Goal: Complete application form: Complete application form

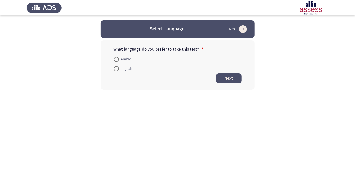
click at [116, 59] on span at bounding box center [116, 59] width 0 height 0
click at [116, 59] on input "Arabic" at bounding box center [116, 59] width 5 height 5
radio input "true"
click at [227, 79] on button "Next" at bounding box center [229, 78] width 26 height 10
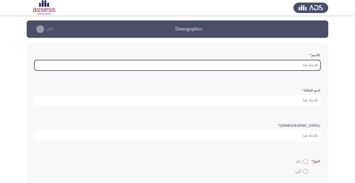
click at [299, 66] on input ":الاسم *" at bounding box center [177, 65] width 286 height 11
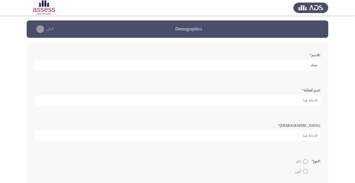
type input "حمادة"
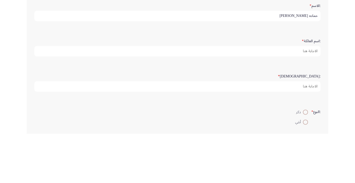
click at [271, 63] on input "حماده محمد محمود عطية" at bounding box center [177, 65] width 286 height 11
type input "حماده"
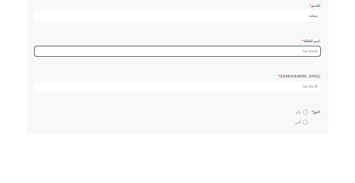
click at [301, 100] on input ":اسم العائلة *" at bounding box center [177, 101] width 286 height 11
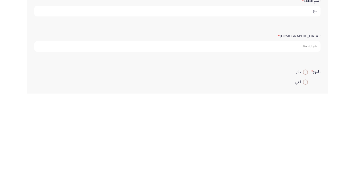
type input "م"
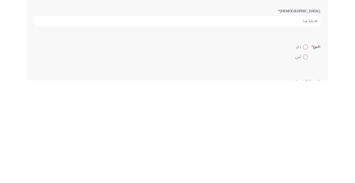
scroll to position [13, 0]
type input "عطية"
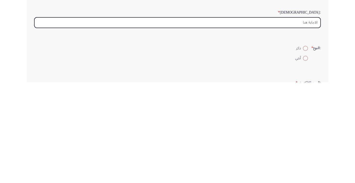
click at [298, 122] on input ":السن *" at bounding box center [177, 123] width 286 height 11
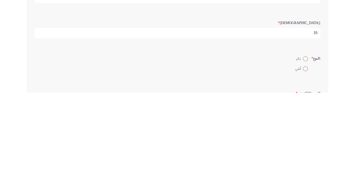
type input "35"
click at [305, 149] on span at bounding box center [305, 149] width 0 height 0
click at [305, 148] on input "ذكر" at bounding box center [305, 149] width 5 height 5
radio input "true"
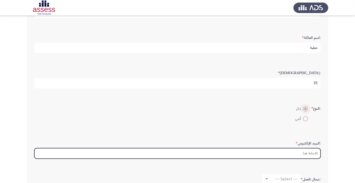
click at [298, 153] on input ":البريد الإلكتروني *" at bounding box center [177, 154] width 286 height 11
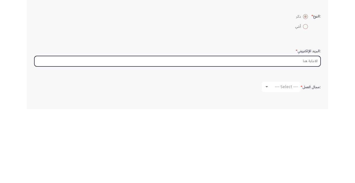
scroll to position [71, 0]
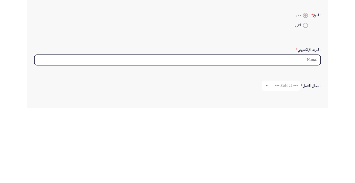
type input "Hamada"
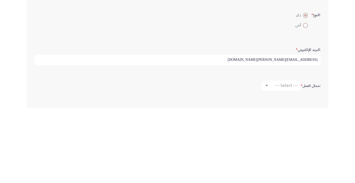
click at [281, 133] on input "hamada.abdelwahab@ibnsina-pharma.com" at bounding box center [177, 135] width 286 height 11
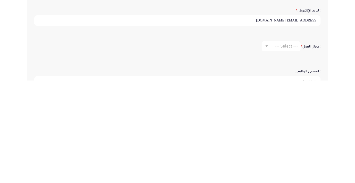
type input "[EMAIL_ADDRESS][DOMAIN_NAME]"
click at [266, 148] on div at bounding box center [266, 148] width 3 height 1
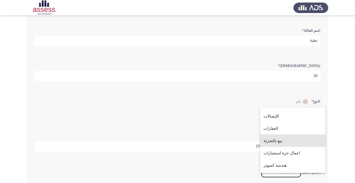
scroll to position [159, 0]
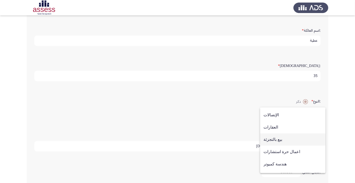
click at [295, 146] on span "بيع بالتجزئة" at bounding box center [292, 140] width 59 height 12
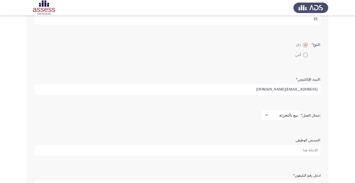
click at [309, 149] on input ":المسمى الوظيفى" at bounding box center [177, 150] width 286 height 11
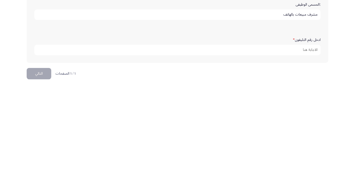
scroll to position [151, 0]
type input "مشرف مبيعات بالهاتف"
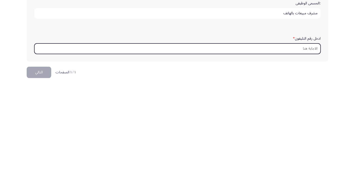
click at [303, 148] on input "ادخل رقم التليفون *" at bounding box center [177, 151] width 286 height 11
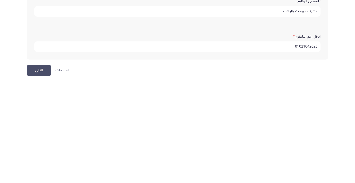
scroll to position [156, 0]
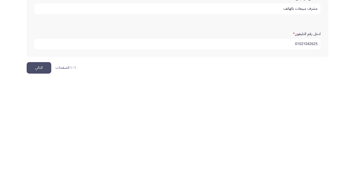
type input "01021042625"
click at [36, 166] on button "التالي" at bounding box center [39, 171] width 25 height 12
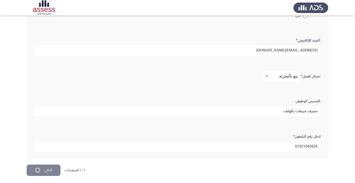
scroll to position [0, 0]
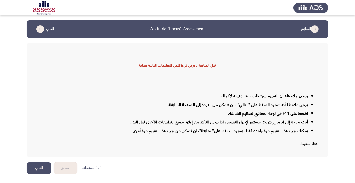
click at [38, 174] on button "التالي" at bounding box center [39, 169] width 25 height 12
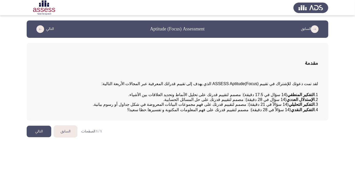
click at [35, 138] on button "التالي" at bounding box center [39, 132] width 25 height 12
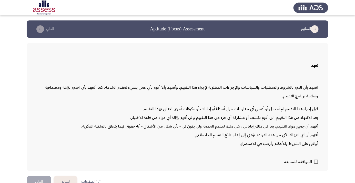
scroll to position [15, 0]
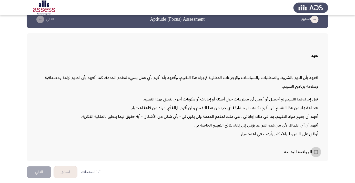
click at [316, 154] on span at bounding box center [316, 152] width 4 height 4
click at [316, 155] on input "الموافقة للمتابعة" at bounding box center [316, 154] width 0 height 0
checkbox input "true"
click at [45, 178] on button "التالي" at bounding box center [39, 173] width 25 height 12
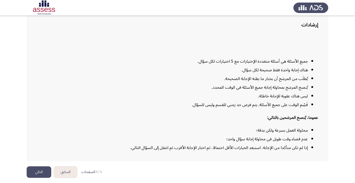
scroll to position [41, 0]
click at [41, 178] on button "التالي" at bounding box center [39, 173] width 25 height 12
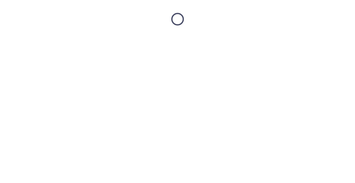
scroll to position [0, 0]
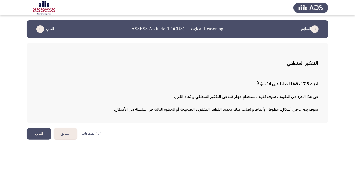
click at [38, 131] on button "التالي" at bounding box center [39, 134] width 25 height 12
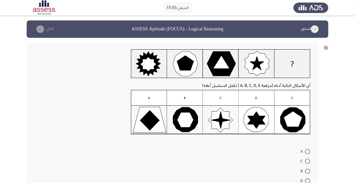
click at [307, 171] on span at bounding box center [307, 171] width 5 height 5
click at [307, 171] on input "B" at bounding box center [307, 171] width 5 height 5
radio input "true"
click at [38, 31] on icon "load next page" at bounding box center [40, 29] width 8 height 8
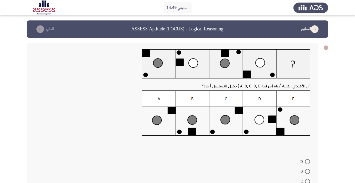
radio input "true"
click at [41, 30] on icon "load next page" at bounding box center [40, 29] width 8 height 8
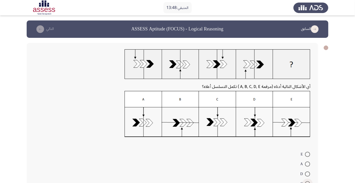
click at [307, 183] on span at bounding box center [307, 184] width 5 height 5
click at [307, 183] on input "C" at bounding box center [307, 184] width 5 height 5
radio input "true"
click at [39, 32] on icon "load next page" at bounding box center [40, 29] width 8 height 8
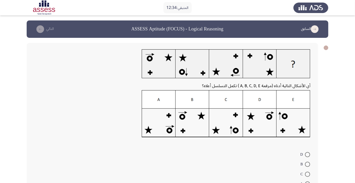
click at [307, 155] on span at bounding box center [307, 154] width 5 height 5
click at [307, 155] on input "D" at bounding box center [307, 154] width 5 height 5
radio input "true"
click at [40, 30] on icon "load next page" at bounding box center [40, 29] width 8 height 8
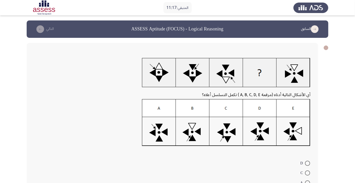
radio input "true"
click at [44, 33] on button "التالي" at bounding box center [44, 29] width 23 height 8
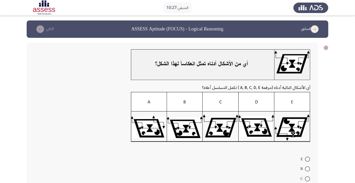
radio input "true"
click at [43, 32] on icon "load next page" at bounding box center [40, 29] width 8 height 8
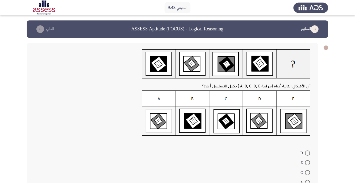
click at [309, 154] on span at bounding box center [307, 153] width 5 height 5
click at [309, 154] on input "D" at bounding box center [307, 153] width 5 height 5
radio input "true"
click at [40, 30] on icon "load next page" at bounding box center [40, 29] width 8 height 8
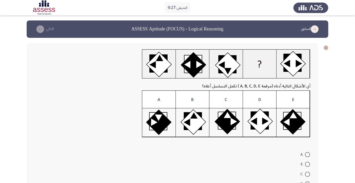
click at [307, 174] on span at bounding box center [307, 174] width 5 height 5
click at [307, 174] on input "C" at bounding box center [307, 174] width 5 height 5
radio input "true"
click at [39, 28] on icon "load next page" at bounding box center [40, 29] width 8 height 8
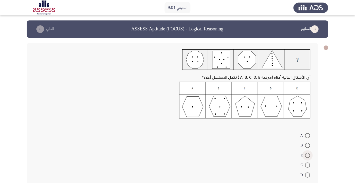
click at [307, 155] on span at bounding box center [307, 155] width 5 height 5
click at [307, 155] on input "E" at bounding box center [307, 155] width 5 height 5
radio input "true"
click at [41, 30] on icon "load next page" at bounding box center [40, 29] width 8 height 8
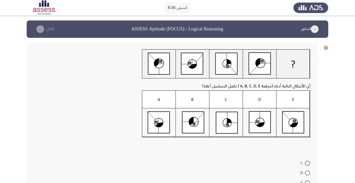
radio input "true"
click at [43, 30] on icon "load next page" at bounding box center [40, 29] width 8 height 8
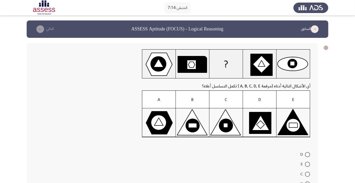
click at [307, 155] on span at bounding box center [307, 154] width 5 height 5
click at [307, 155] on input "D" at bounding box center [307, 154] width 5 height 5
radio input "true"
click at [38, 31] on icon "load next page" at bounding box center [40, 29] width 8 height 8
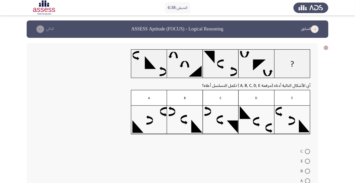
radio input "true"
click at [43, 32] on button "التالي" at bounding box center [44, 29] width 23 height 8
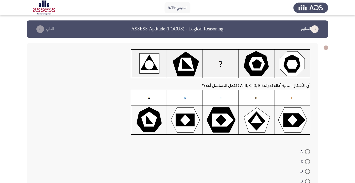
radio input "true"
click at [40, 30] on icon "load next page" at bounding box center [40, 29] width 8 height 8
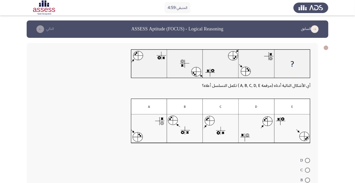
click at [307, 182] on span at bounding box center [307, 180] width 5 height 5
click at [307, 182] on input "B" at bounding box center [307, 180] width 5 height 5
radio input "true"
click at [41, 29] on icon "load next page" at bounding box center [40, 29] width 8 height 8
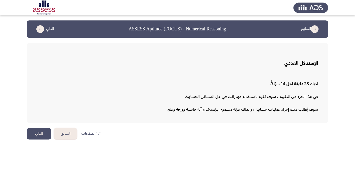
click at [38, 134] on button "التالي" at bounding box center [39, 134] width 25 height 12
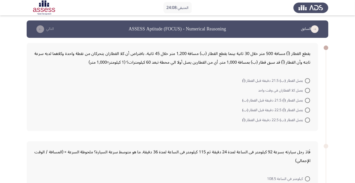
click at [307, 90] on span at bounding box center [307, 90] width 5 height 5
click at [307, 90] on input "يصل كلا القطاران في وقت واحد" at bounding box center [307, 90] width 5 height 5
radio input "true"
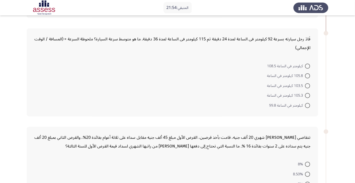
scroll to position [119, 0]
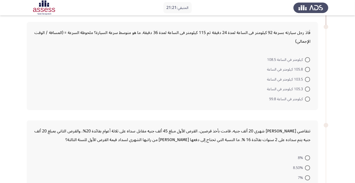
click at [307, 99] on span at bounding box center [307, 99] width 5 height 5
click at [307, 99] on input "كيلومتر في الساعة 99.8" at bounding box center [307, 99] width 5 height 5
radio input "true"
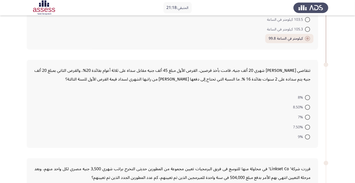
scroll to position [179, 0]
click at [308, 128] on span at bounding box center [307, 126] width 5 height 5
click at [308, 128] on input "7.50%" at bounding box center [307, 126] width 5 height 5
radio input "true"
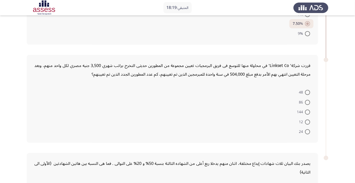
scroll to position [283, 0]
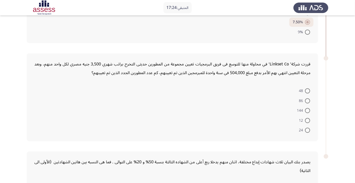
click at [307, 110] on span at bounding box center [307, 110] width 5 height 5
click at [307, 110] on input "144" at bounding box center [307, 110] width 5 height 5
radio input "true"
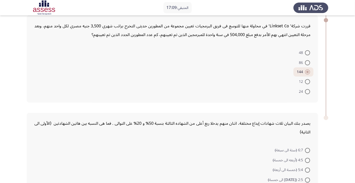
scroll to position [340, 0]
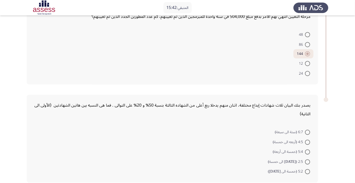
click at [307, 161] on span at bounding box center [307, 162] width 5 height 5
click at [307, 161] on input "2:5 (أثنين الى خمسة)" at bounding box center [307, 162] width 5 height 5
radio input "true"
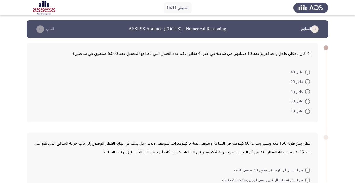
click at [309, 110] on span at bounding box center [307, 111] width 5 height 5
click at [309, 110] on input "عامل 13" at bounding box center [307, 111] width 5 height 5
radio input "true"
click at [307, 101] on span at bounding box center [307, 101] width 5 height 5
click at [307, 101] on input "عامل 50" at bounding box center [307, 101] width 5 height 5
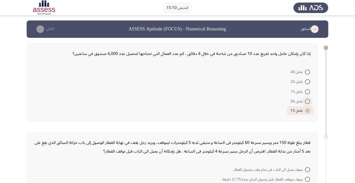
radio input "true"
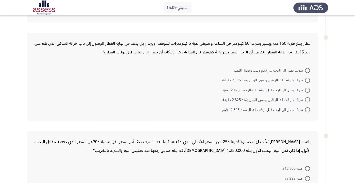
scroll to position [100, 0]
click at [310, 88] on span at bounding box center [307, 90] width 5 height 5
click at [310, 88] on input "سوف يصل الى الباب قبل توقف القطار بمدة 2.175 دقيق" at bounding box center [307, 90] width 5 height 5
radio input "true"
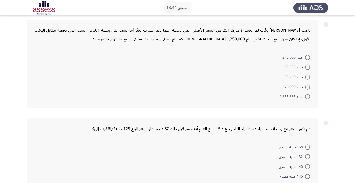
scroll to position [211, 0]
click at [307, 67] on span at bounding box center [307, 67] width 5 height 5
click at [307, 67] on input "جنيه 83,333" at bounding box center [307, 67] width 5 height 5
radio input "true"
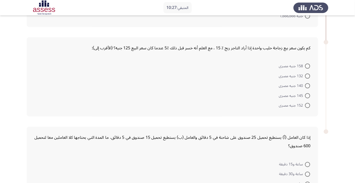
scroll to position [290, 0]
click at [307, 76] on span at bounding box center [307, 76] width 5 height 5
click at [307, 76] on input "132 جنيه مصرى" at bounding box center [307, 76] width 5 height 5
radio input "true"
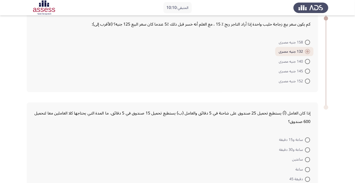
scroll to position [322, 0]
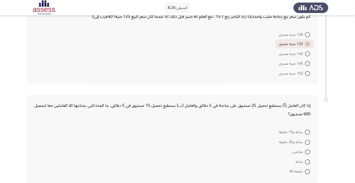
click at [307, 132] on span at bounding box center [307, 132] width 5 height 5
click at [307, 132] on input "ساعة و15 دقيقة" at bounding box center [307, 132] width 5 height 5
radio input "true"
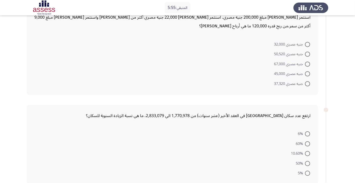
scroll to position [37, 0]
click at [307, 133] on span at bounding box center [307, 133] width 5 height 5
click at [307, 133] on input "6%" at bounding box center [307, 133] width 5 height 5
radio input "true"
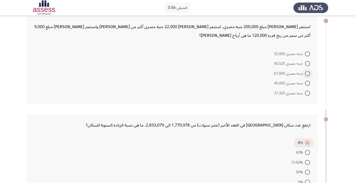
scroll to position [26, 0]
click at [307, 74] on span at bounding box center [307, 74] width 5 height 5
click at [307, 74] on input "جنيه مصري 67,000" at bounding box center [307, 74] width 5 height 5
radio input "true"
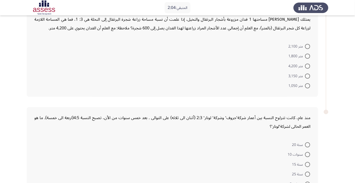
scroll to position [221, 0]
click at [307, 164] on span at bounding box center [307, 164] width 5 height 5
click at [307, 164] on input "سنة 15" at bounding box center [307, 164] width 5 height 5
radio input "true"
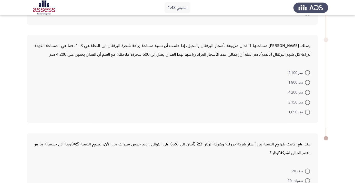
scroll to position [190, 0]
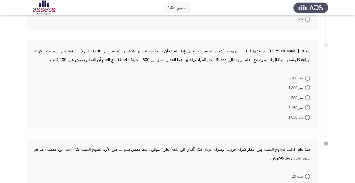
click at [307, 88] on span at bounding box center [307, 88] width 5 height 5
click at [307, 88] on input "متر 1,800" at bounding box center [307, 88] width 5 height 5
radio input "true"
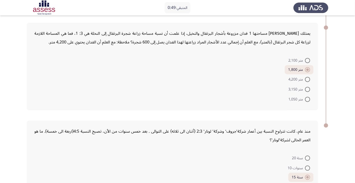
scroll to position [233, 0]
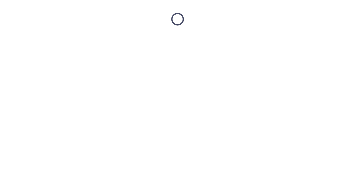
scroll to position [0, 0]
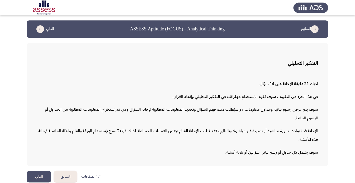
click at [38, 183] on button "التالي" at bounding box center [39, 177] width 25 height 12
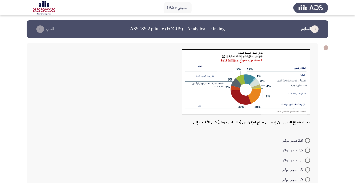
click at [307, 182] on span at bounding box center [307, 180] width 5 height 5
click at [307, 182] on input "1.9 مليار دولار" at bounding box center [307, 180] width 5 height 5
radio input "true"
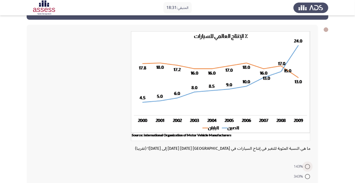
scroll to position [53, 0]
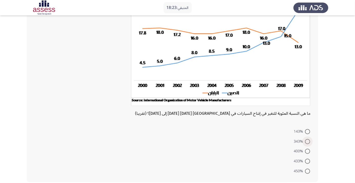
click at [309, 143] on span at bounding box center [307, 141] width 5 height 5
click at [309, 143] on input "343%" at bounding box center [307, 141] width 5 height 5
radio input "true"
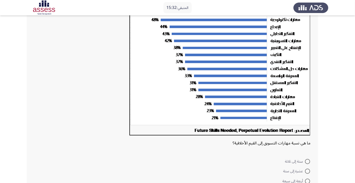
scroll to position [64, 0]
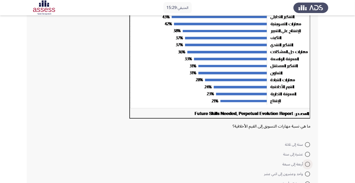
click at [307, 164] on span at bounding box center [307, 164] width 5 height 5
click at [307, 164] on input "أربعة إلى سبعة" at bounding box center [307, 164] width 5 height 5
radio input "true"
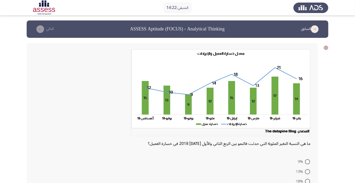
radio input "true"
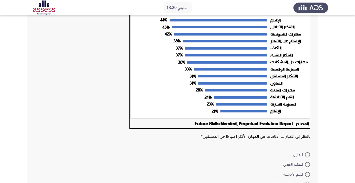
scroll to position [56, 0]
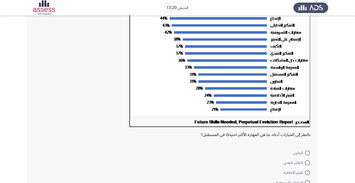
click at [307, 163] on span at bounding box center [307, 163] width 5 height 5
click at [307, 163] on input "التفكير النقدي" at bounding box center [307, 163] width 5 height 5
radio input "true"
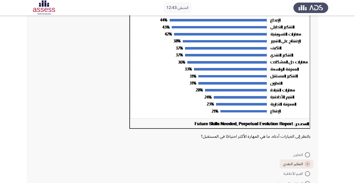
scroll to position [55, 0]
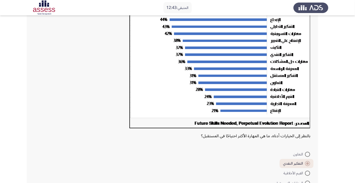
click at [307, 183] on span at bounding box center [307, 183] width 5 height 5
click at [307, 183] on input "المهارات التسويقية" at bounding box center [307, 183] width 5 height 5
radio input "true"
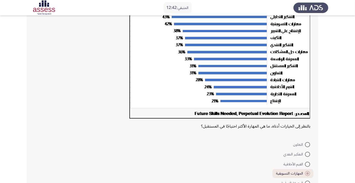
scroll to position [77, 0]
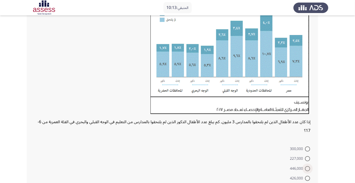
scroll to position [67, 0]
click at [307, 169] on span at bounding box center [307, 168] width 5 height 5
click at [307, 169] on input "446,000" at bounding box center [307, 168] width 5 height 5
radio input "true"
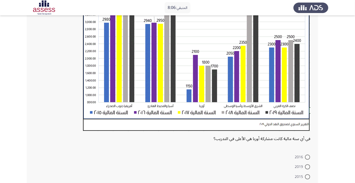
scroll to position [106, 0]
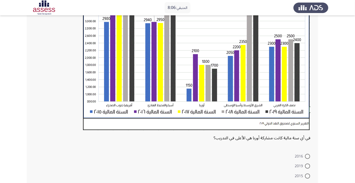
radio input "true"
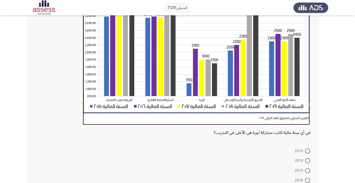
scroll to position [116, 0]
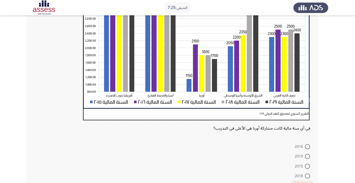
click at [307, 176] on span at bounding box center [307, 176] width 5 height 5
click at [307, 176] on input "2018" at bounding box center [307, 176] width 5 height 5
radio input "true"
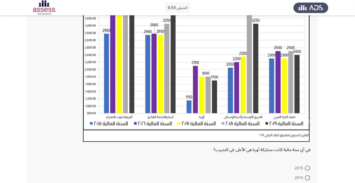
scroll to position [95, 0]
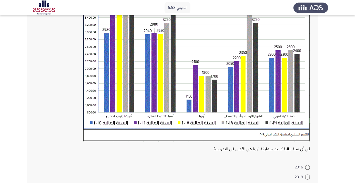
click at [307, 168] on span at bounding box center [307, 167] width 5 height 5
click at [307, 168] on input "2016" at bounding box center [307, 167] width 5 height 5
radio input "true"
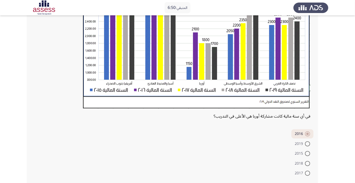
scroll to position [130, 0]
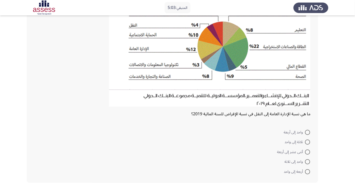
scroll to position [65, 0]
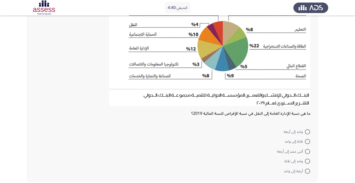
click at [307, 151] on span at bounding box center [307, 151] width 5 height 5
click at [307, 151] on input "أثنى عشر إلى أربعة" at bounding box center [307, 151] width 5 height 5
radio input "true"
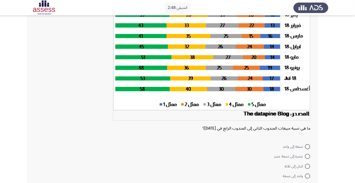
scroll to position [67, 0]
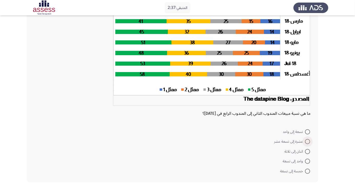
click at [307, 141] on span at bounding box center [307, 141] width 5 height 5
click at [307, 141] on input "عشرة إلى تسعة عشر" at bounding box center [307, 141] width 5 height 5
radio input "true"
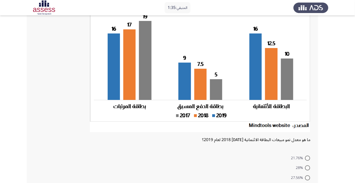
scroll to position [47, 0]
click at [307, 158] on span at bounding box center [307, 158] width 5 height 5
click at [307, 158] on input "21.76%" at bounding box center [307, 158] width 5 height 5
radio input "true"
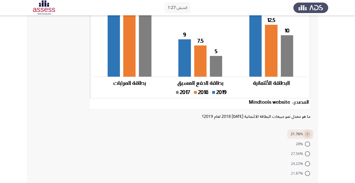
scroll to position [72, 0]
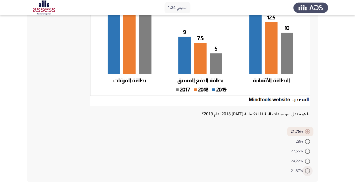
click at [307, 171] on span at bounding box center [307, 171] width 5 height 5
click at [307, 171] on input "21.87%" at bounding box center [307, 171] width 5 height 5
radio input "true"
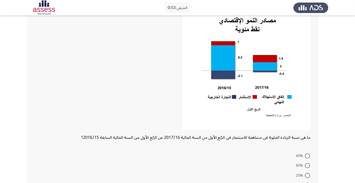
scroll to position [45, 0]
radio input "true"
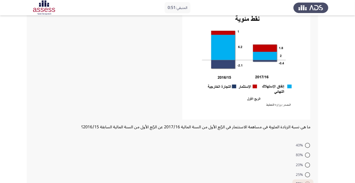
scroll to position [69, 0]
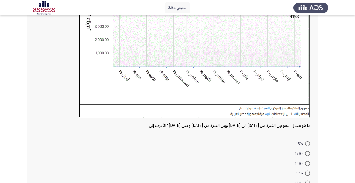
scroll to position [125, 0]
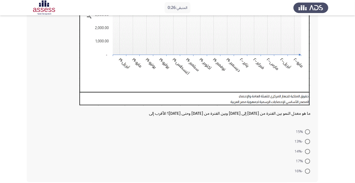
click at [309, 131] on span at bounding box center [307, 132] width 5 height 5
click at [309, 131] on input "15%" at bounding box center [307, 132] width 5 height 5
radio input "true"
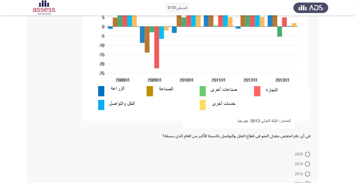
scroll to position [132, 0]
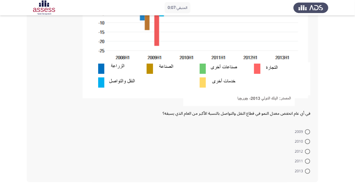
click at [307, 151] on span at bounding box center [307, 151] width 5 height 5
click at [307, 151] on input "2012" at bounding box center [307, 151] width 5 height 5
radio input "true"
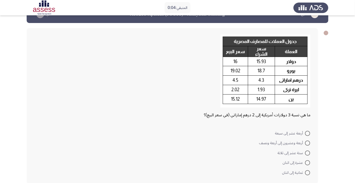
scroll to position [16, 0]
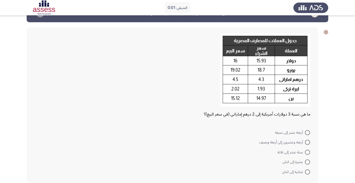
click at [307, 152] on span at bounding box center [307, 152] width 5 height 5
click at [307, 152] on input "ستة عشر إلى ثلاثة" at bounding box center [307, 152] width 5 height 5
radio input "true"
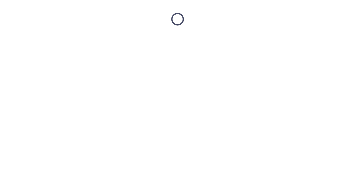
scroll to position [0, 0]
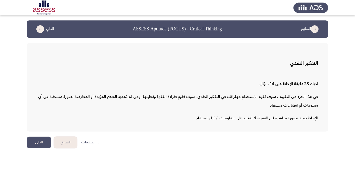
click at [35, 143] on button "التالي" at bounding box center [39, 143] width 25 height 12
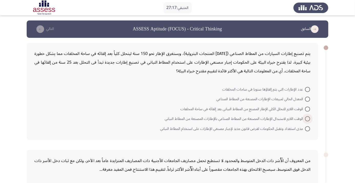
click at [306, 120] on span at bounding box center [307, 119] width 5 height 5
click at [306, 120] on input "الوقت اللازم لاستبدال الإطارات المصنعة من المطاط الصناعي بالإطارات المصنعة من ا…" at bounding box center [307, 119] width 5 height 5
radio input "true"
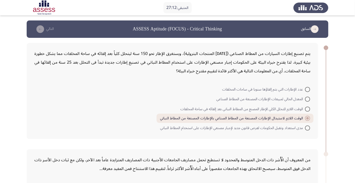
click at [307, 109] on span at bounding box center [307, 109] width 5 height 5
click at [307, 109] on input "الوقت اللازم للتحلل الكلي للإطار المصنع من المطاط النباتي بعد إلقائه في ساحة ال…" at bounding box center [307, 109] width 5 height 5
radio input "true"
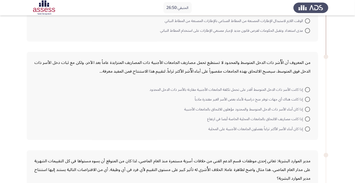
scroll to position [98, 0]
click at [307, 128] on span at bounding box center [307, 128] width 5 height 5
click at [307, 128] on input "إذا كان أبناء الأسر الأكثر ثراءاً يفضلون الجامعات الأجنبية على المحلية" at bounding box center [307, 128] width 5 height 5
radio input "true"
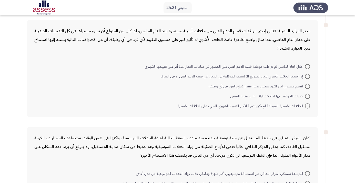
scroll to position [227, 0]
click at [306, 86] on span at bounding box center [307, 86] width 5 height 5
click at [306, 86] on input "تقييم مستوى أداء الفرد يعكس بدقة مقدار نجاح الفرد في أي وظيفة" at bounding box center [307, 86] width 5 height 5
radio input "true"
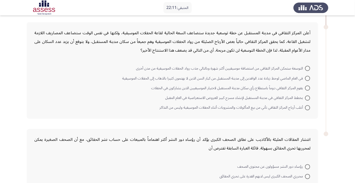
scroll to position [332, 0]
click at [307, 68] on span at bounding box center [307, 68] width 5 height 5
click at [307, 68] on input "التوسعة ستمكن المركز الثقافي من استضافة موسيقيين أكثر شهرة وبالتالي جذب رواد ال…" at bounding box center [307, 68] width 5 height 5
radio input "true"
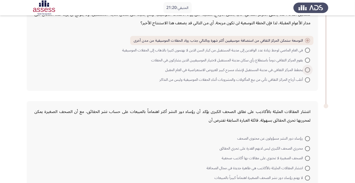
scroll to position [366, 0]
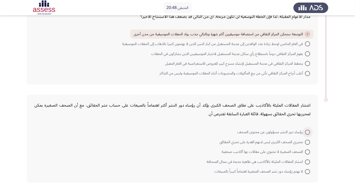
click at [307, 132] on span at bounding box center [307, 132] width 5 height 5
click at [307, 132] on input "رؤساء دور النشر مسؤولون عن محتوى الصحف" at bounding box center [307, 132] width 5 height 5
radio input "true"
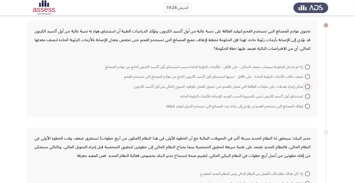
scroll to position [23, 0]
click at [307, 76] on span at bounding box center [307, 76] width 5 height 5
click at [307, 76] on input "نصف حالات الأزمات الرئوية الحادة - على الأقل - سببها استنشاق أول أكسيد الكربون …" at bounding box center [307, 76] width 5 height 5
radio input "true"
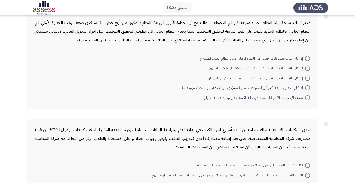
scroll to position [138, 0]
click at [307, 68] on span at bounding box center [307, 68] width 5 height 5
click at [307, 68] on input "إذا كان النظام الجديد به ثغرات يمكن استغلالها لانتحال شخصية مزورة" at bounding box center [307, 68] width 5 height 5
radio input "true"
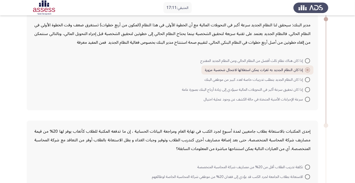
scroll to position [134, 0]
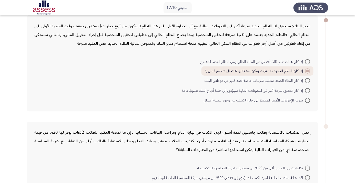
click at [307, 61] on span at bounding box center [307, 61] width 5 height 5
click at [307, 61] on input "إذا كان هناك نظام ثالث أفضل من النظام الحالي ومن النظام الجديد المقترح" at bounding box center [307, 61] width 5 height 5
radio input "true"
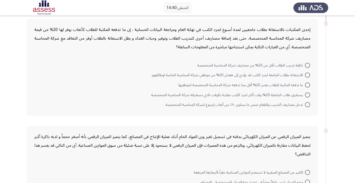
scroll to position [237, 0]
click at [307, 104] on span at bounding box center [307, 104] width 5 height 5
click at [307, 104] on input "تدخل مصاريف التدريب والطعام ضمن ما يساوى ٨٠٪ من أتعاب إسبوع لشركة المحاسبة المت…" at bounding box center [307, 104] width 5 height 5
radio input "true"
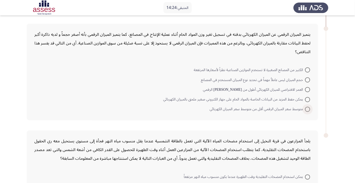
scroll to position [340, 0]
click at [307, 89] on span at bounding box center [307, 89] width 5 height 5
click at [307, 89] on input "العمر الافتراضي للميزان الكهربائي أطول من عمر نظيره الرقمي" at bounding box center [307, 89] width 5 height 5
radio input "true"
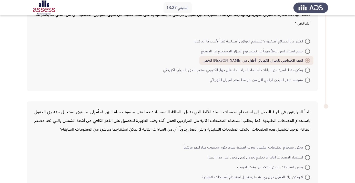
scroll to position [383, 0]
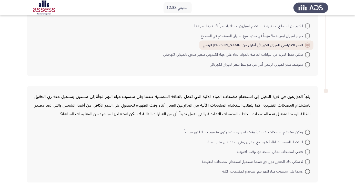
click at [318, 111] on div "يلجأ المزارعون في قرية النخيل إلى استخدام مضخات المياه الآلية التي تعمل بالطاقة…" at bounding box center [177, 134] width 301 height 107
click at [302, 164] on span "لا يمكن ترك الحقول دون ري عندما يستحيل استخدام المضخات التقليدية" at bounding box center [253, 162] width 103 height 6
click at [305, 164] on input "لا يمكن ترك الحقول دون ري عندما يستحيل استخدام المضخات التقليدية" at bounding box center [307, 162] width 5 height 5
radio input "true"
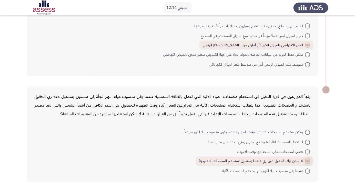
scroll to position [382, 0]
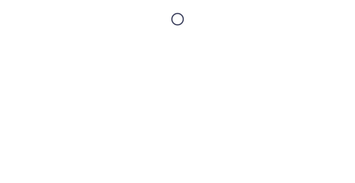
scroll to position [0, 0]
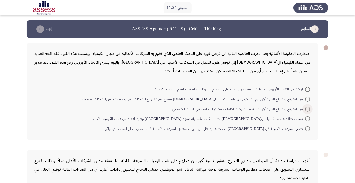
click at [307, 109] on span at bounding box center [307, 109] width 5 height 5
click at [307, 109] on input "من المتوقع بعد رفع القيود أن ستستعيد الشركات الألمانية مكانتها العالمية في البح…" at bounding box center [307, 109] width 5 height 5
radio input "true"
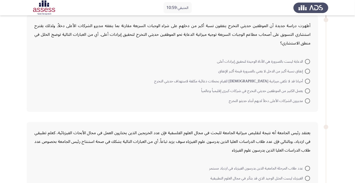
scroll to position [131, 0]
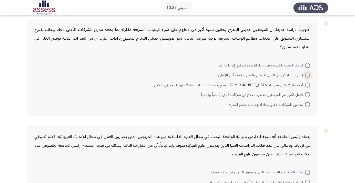
click at [306, 76] on span at bounding box center [307, 75] width 5 height 5
click at [306, 76] on input "إنفاق نسبة أكبر من الدخل لا يعني بالضرورة قيمة أكبر للإنفاق" at bounding box center [307, 75] width 5 height 5
radio input "true"
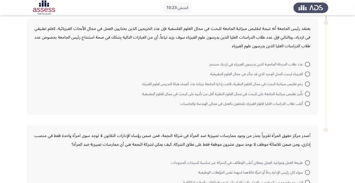
scroll to position [238, 0]
click at [306, 84] on span at bounding box center [307, 84] width 5 height 5
click at [306, 84] on input "رغم تقليص ميزانية البحث في مجال العلوم النظرية، قامت إدارة الجامعة بزيادة عدد أ…" at bounding box center [307, 84] width 5 height 5
radio input "true"
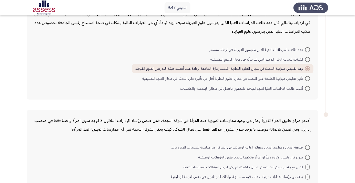
scroll to position [268, 0]
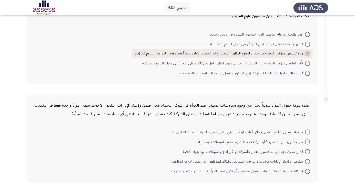
click at [307, 171] on span at bounding box center [307, 171] width 5 height 5
click at [307, 171] on input "إذا كانت نسبة الموظفات قليلة، فمن الطبيعيى أن تكون نسبة المرأة قليلة ضمن رؤساء …" at bounding box center [307, 171] width 5 height 5
radio input "true"
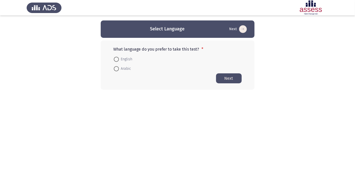
click at [116, 69] on span at bounding box center [116, 69] width 0 height 0
click at [116, 69] on input "Arabic" at bounding box center [116, 68] width 5 height 5
radio input "true"
click at [223, 75] on button "Next" at bounding box center [229, 78] width 26 height 10
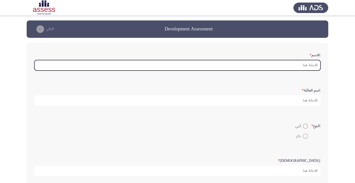
click at [307, 65] on input ":الاسم *" at bounding box center [177, 65] width 286 height 11
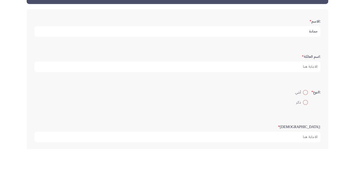
type input "حمادة"
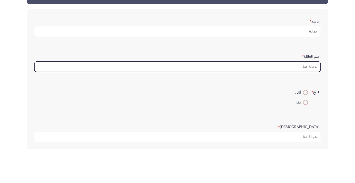
click at [300, 99] on input ":اسم العائلة *" at bounding box center [177, 101] width 286 height 11
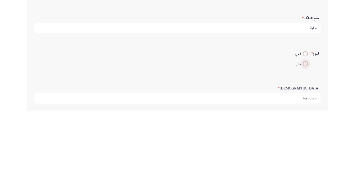
type input "عطية"
click at [305, 137] on span at bounding box center [305, 137] width 0 height 0
click at [305, 136] on input "ذكر" at bounding box center [305, 136] width 5 height 5
radio input "true"
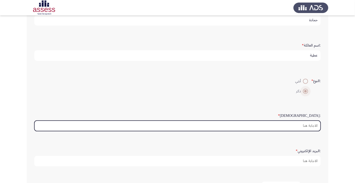
click at [296, 127] on input ":السن *" at bounding box center [177, 126] width 286 height 11
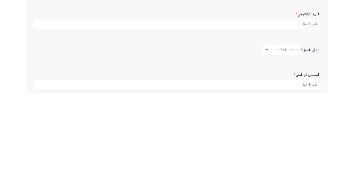
scroll to position [93, 0]
type input "35"
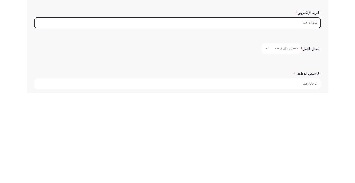
click at [303, 110] on input ":البريد الإلكتروني *" at bounding box center [177, 113] width 286 height 11
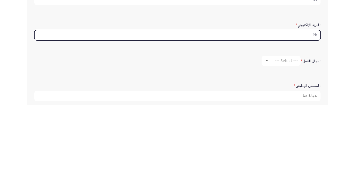
type input "Ham"
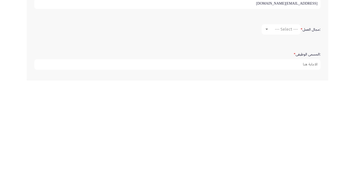
scroll to position [102, 0]
type input "[EMAIL_ADDRESS][DOMAIN_NAME]"
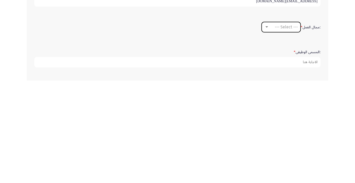
click at [283, 129] on span "--- Select ---" at bounding box center [286, 129] width 23 height 5
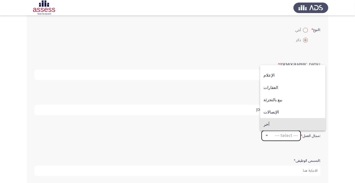
scroll to position [86, 0]
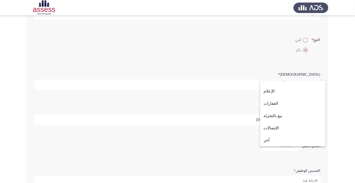
click at [282, 98] on span "الإعلام" at bounding box center [292, 91] width 59 height 12
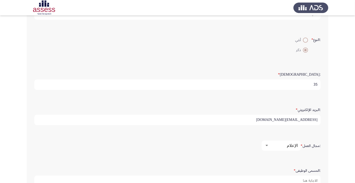
click at [269, 145] on div "الإعلام" at bounding box center [283, 145] width 29 height 5
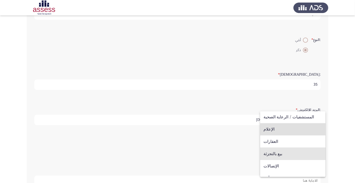
scroll to position [161, 0]
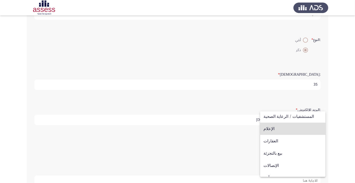
click at [287, 155] on span "بيع بالتجزئة" at bounding box center [292, 154] width 59 height 12
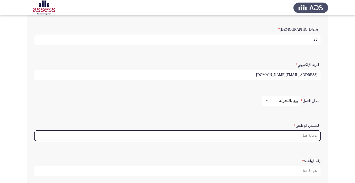
click at [302, 135] on input ":المسمى الوظيفى *" at bounding box center [177, 136] width 286 height 11
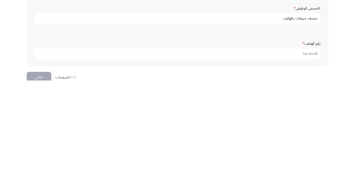
scroll to position [156, 0]
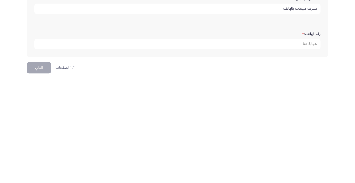
type input "مشرف مبيعات بالهاتف"
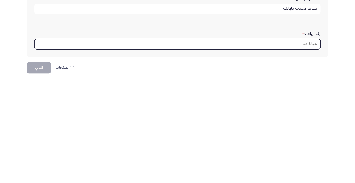
click at [301, 143] on input "رقم الهاتف: *" at bounding box center [177, 147] width 286 height 11
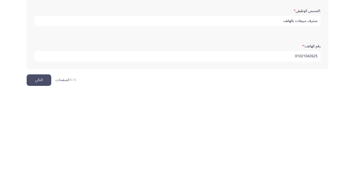
type input "01021042625"
click at [35, 167] on button "التالي" at bounding box center [39, 171] width 25 height 12
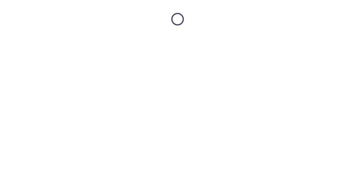
scroll to position [0, 0]
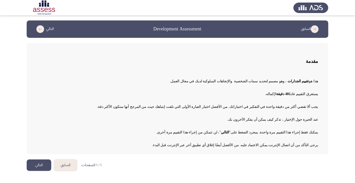
click at [37, 165] on button "التالي" at bounding box center [39, 166] width 25 height 12
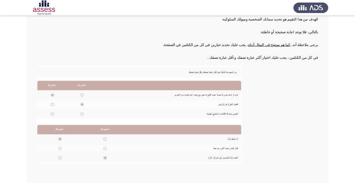
scroll to position [56, 0]
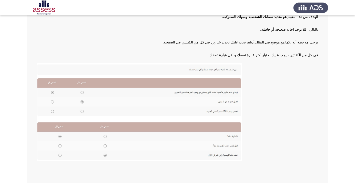
click at [80, 90] on img at bounding box center [139, 113] width 205 height 98
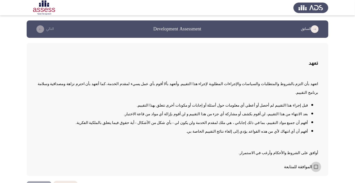
click at [314, 169] on span at bounding box center [316, 167] width 4 height 4
click at [316, 170] on input "الموافقة للمتابعة" at bounding box center [316, 169] width 0 height 0
checkbox input "true"
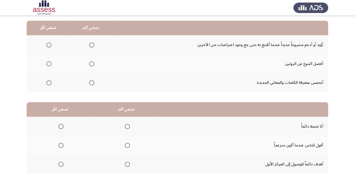
scroll to position [50, 0]
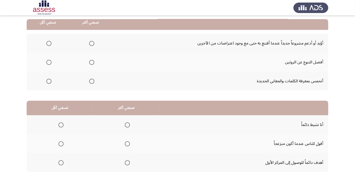
click at [94, 61] on span "Select an option" at bounding box center [91, 62] width 5 height 5
click at [94, 61] on input "Select an option" at bounding box center [91, 62] width 5 height 5
click at [49, 43] on span "Select an option" at bounding box center [48, 43] width 5 height 5
click at [49, 43] on input "Select an option" at bounding box center [48, 43] width 5 height 5
click at [127, 163] on span "Select an option" at bounding box center [127, 163] width 0 height 0
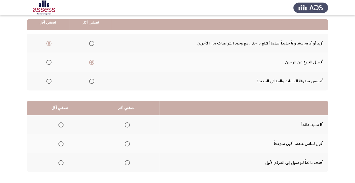
click at [127, 163] on input "Select an option" at bounding box center [127, 163] width 5 height 5
click at [129, 164] on span "Select an option" at bounding box center [127, 163] width 5 height 5
click at [129, 164] on input "Select an option" at bounding box center [127, 163] width 5 height 5
click at [129, 164] on span "Select an option" at bounding box center [127, 163] width 5 height 5
click at [129, 164] on input "Select an option" at bounding box center [127, 163] width 5 height 5
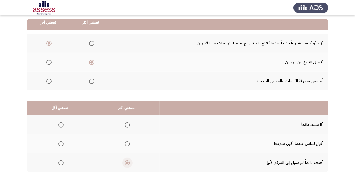
click at [61, 144] on span "Select an option" at bounding box center [61, 144] width 0 height 0
click at [61, 144] on input "Select an option" at bounding box center [60, 144] width 5 height 5
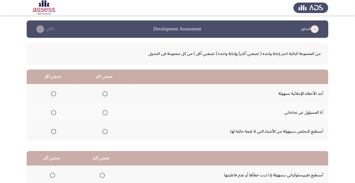
click at [51, 134] on span "Select an option" at bounding box center [53, 131] width 5 height 5
click at [51, 134] on input "Select an option" at bounding box center [53, 131] width 5 height 5
click at [105, 113] on span "Select an option" at bounding box center [105, 113] width 0 height 0
click at [105, 113] on input "Select an option" at bounding box center [104, 112] width 5 height 5
click at [54, 113] on span "Select an option" at bounding box center [54, 113] width 0 height 0
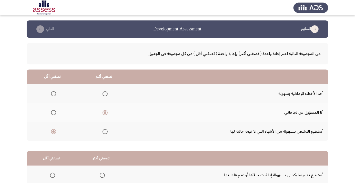
click at [53, 113] on input "Select an option" at bounding box center [53, 112] width 5 height 5
click at [105, 113] on span "Select an option" at bounding box center [105, 113] width 0 height 0
click at [105, 113] on input "Select an option" at bounding box center [104, 112] width 5 height 5
click at [54, 132] on span "Select an option" at bounding box center [54, 132] width 0 height 0
click at [53, 131] on input "Select an option" at bounding box center [53, 131] width 5 height 5
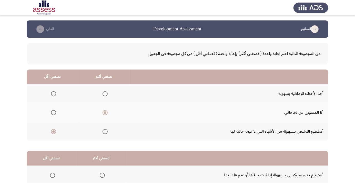
click at [104, 95] on span "Select an option" at bounding box center [104, 93] width 5 height 5
click at [104, 95] on input "Select an option" at bounding box center [104, 93] width 5 height 5
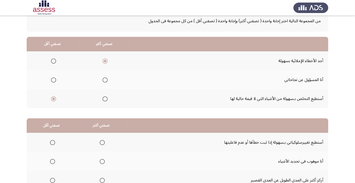
scroll to position [50, 0]
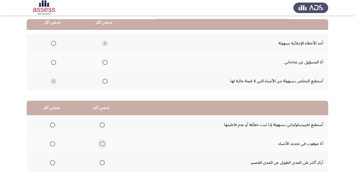
click at [102, 144] on span "Select an option" at bounding box center [102, 144] width 0 height 0
click at [102, 144] on input "Select an option" at bounding box center [102, 144] width 5 height 5
click at [52, 164] on span "Select an option" at bounding box center [52, 163] width 5 height 5
click at [52, 164] on input "Select an option" at bounding box center [52, 163] width 5 height 5
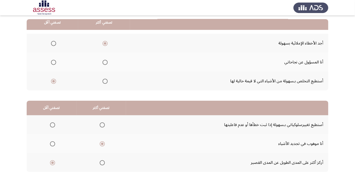
scroll to position [0, 0]
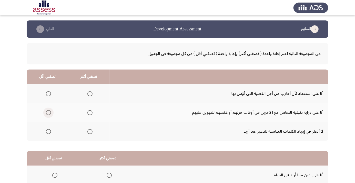
click at [48, 113] on span "Select an option" at bounding box center [48, 113] width 0 height 0
click at [48, 113] on input "Select an option" at bounding box center [48, 112] width 5 height 5
click at [48, 132] on span "Select an option" at bounding box center [48, 132] width 0 height 0
click at [48, 131] on input "Select an option" at bounding box center [48, 131] width 5 height 5
click at [48, 113] on span "Select an option" at bounding box center [48, 113] width 0 height 0
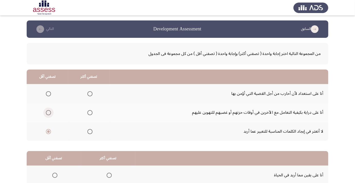
click at [48, 113] on input "Select an option" at bounding box center [48, 112] width 5 height 5
click at [90, 94] on span "Select an option" at bounding box center [90, 94] width 0 height 0
click at [90, 94] on input "Select an option" at bounding box center [89, 93] width 5 height 5
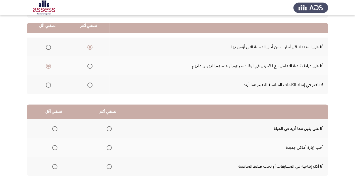
scroll to position [50, 0]
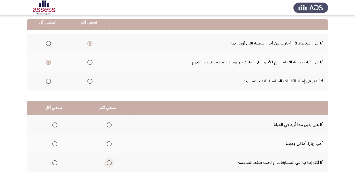
click at [107, 163] on span "Select an option" at bounding box center [109, 163] width 5 height 5
click at [107, 163] on input "Select an option" at bounding box center [109, 163] width 5 height 5
click at [55, 144] on span "Select an option" at bounding box center [55, 144] width 0 height 0
click at [55, 144] on input "Select an option" at bounding box center [54, 144] width 5 height 5
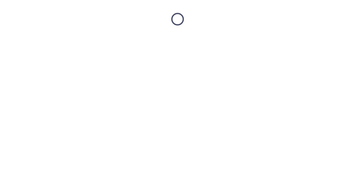
scroll to position [0, 0]
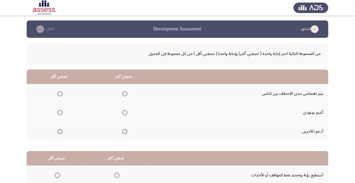
click at [60, 94] on span "Select an option" at bounding box center [60, 94] width 0 height 0
click at [60, 94] on input "Select an option" at bounding box center [59, 93] width 5 height 5
click at [125, 132] on span "Select an option" at bounding box center [125, 132] width 0 height 0
click at [124, 131] on input "Select an option" at bounding box center [124, 131] width 5 height 5
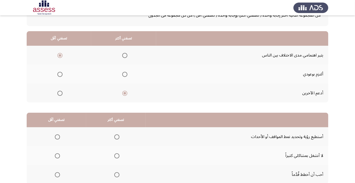
scroll to position [50, 0]
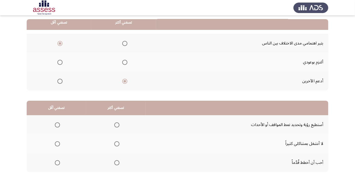
click at [118, 164] on span "Select an option" at bounding box center [116, 163] width 5 height 5
click at [118, 164] on input "Select an option" at bounding box center [116, 163] width 5 height 5
click at [57, 144] on span "Select an option" at bounding box center [57, 144] width 5 height 5
click at [57, 144] on input "Select an option" at bounding box center [57, 144] width 5 height 5
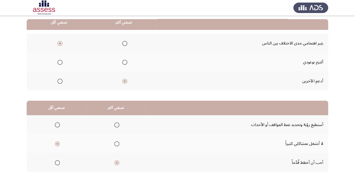
scroll to position [0, 0]
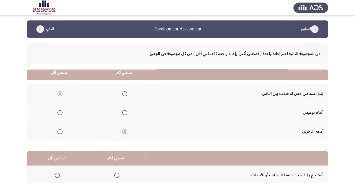
click at [39, 183] on html "السابق Development Assessment التالي من المجموعة التالية اختر إجابة واحدة ( تصف…" at bounding box center [177, 129] width 355 height 259
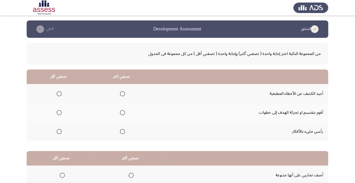
click at [122, 113] on span "Select an option" at bounding box center [122, 113] width 0 height 0
click at [122, 113] on input "Select an option" at bounding box center [122, 112] width 5 height 5
click at [59, 132] on span "Select an option" at bounding box center [59, 132] width 0 height 0
click at [59, 131] on input "Select an option" at bounding box center [59, 131] width 5 height 5
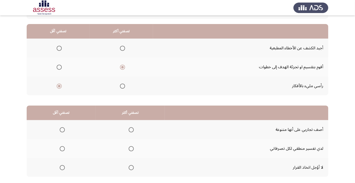
scroll to position [50, 0]
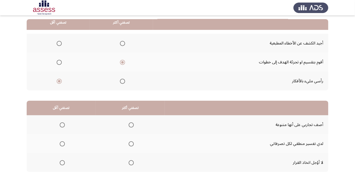
click at [59, 63] on span "Select an option" at bounding box center [59, 63] width 0 height 0
click at [59, 62] on input "Select an option" at bounding box center [59, 62] width 5 height 5
click at [122, 81] on span "Select an option" at bounding box center [122, 81] width 0 height 0
click at [122, 81] on input "Select an option" at bounding box center [122, 81] width 5 height 5
click at [59, 81] on span "Select an option" at bounding box center [59, 81] width 0 height 0
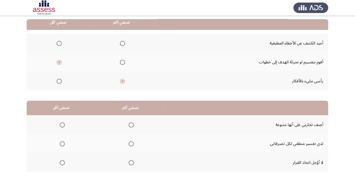
click at [59, 81] on input "Select an option" at bounding box center [59, 81] width 5 height 5
click at [122, 63] on span "Select an option" at bounding box center [122, 63] width 0 height 0
click at [122, 62] on input "Select an option" at bounding box center [122, 62] width 5 height 5
click at [131, 163] on span "Select an option" at bounding box center [131, 163] width 0 height 0
click at [132, 163] on input "Select an option" at bounding box center [131, 163] width 5 height 5
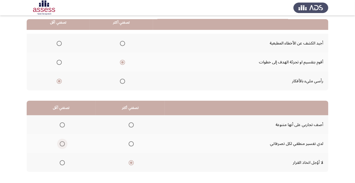
click at [62, 144] on span "Select an option" at bounding box center [62, 144] width 0 height 0
click at [62, 144] on input "Select an option" at bounding box center [62, 144] width 5 height 5
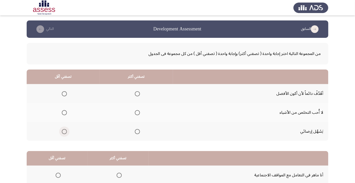
click at [64, 132] on span "Select an option" at bounding box center [64, 132] width 0 height 0
click at [64, 131] on input "Select an option" at bounding box center [64, 131] width 5 height 5
click at [64, 113] on span "Select an option" at bounding box center [64, 113] width 0 height 0
click at [64, 113] on input "Select an option" at bounding box center [64, 112] width 5 height 5
click at [137, 94] on span "Select an option" at bounding box center [137, 94] width 0 height 0
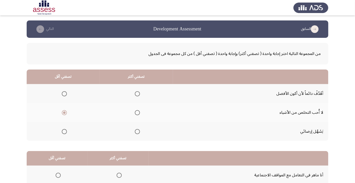
click at [138, 94] on input "Select an option" at bounding box center [137, 93] width 5 height 5
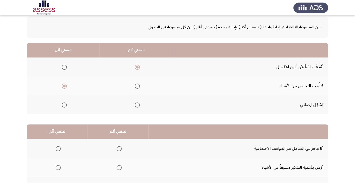
scroll to position [50, 0]
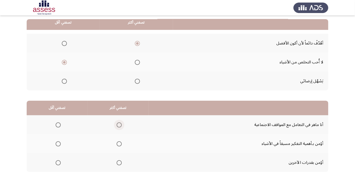
click at [119, 125] on span "Select an option" at bounding box center [119, 125] width 0 height 0
click at [119, 125] on input "Select an option" at bounding box center [119, 125] width 5 height 5
click at [120, 145] on span "Select an option" at bounding box center [119, 144] width 5 height 5
click at [120, 145] on input "Select an option" at bounding box center [119, 144] width 5 height 5
click at [119, 163] on span "Select an option" at bounding box center [119, 163] width 0 height 0
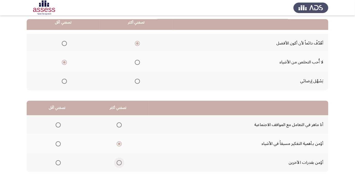
click at [119, 163] on input "Select an option" at bounding box center [119, 163] width 5 height 5
click at [58, 125] on span "Select an option" at bounding box center [58, 125] width 0 height 0
click at [58, 125] on input "Select an option" at bounding box center [58, 125] width 5 height 5
click at [119, 125] on span "Select an option" at bounding box center [119, 125] width 0 height 0
click at [119, 125] on input "Select an option" at bounding box center [119, 125] width 5 height 5
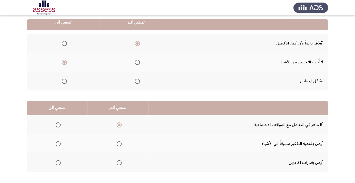
click at [59, 146] on span "Select an option" at bounding box center [58, 144] width 5 height 5
click at [59, 146] on input "Select an option" at bounding box center [58, 144] width 5 height 5
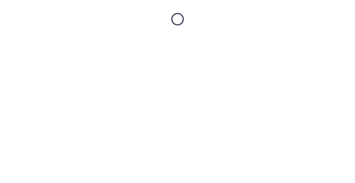
scroll to position [0, 0]
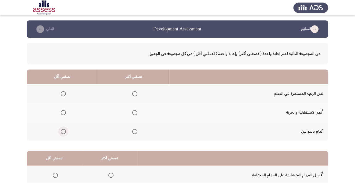
click at [63, 131] on span "Select an option" at bounding box center [63, 131] width 5 height 5
click at [63, 131] on input "Select an option" at bounding box center [63, 131] width 5 height 5
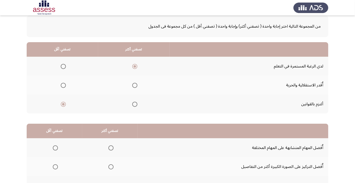
scroll to position [50, 0]
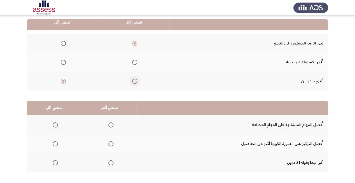
click at [135, 83] on span "Select an option" at bounding box center [134, 81] width 5 height 5
click at [135, 83] on input "Select an option" at bounding box center [134, 81] width 5 height 5
click at [63, 62] on span "Select an option" at bounding box center [63, 62] width 5 height 5
click at [63, 62] on input "Select an option" at bounding box center [63, 62] width 5 height 5
click at [48, 143] on th at bounding box center [55, 143] width 56 height 19
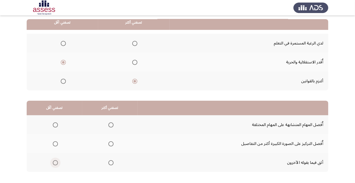
click at [55, 163] on span "Select an option" at bounding box center [55, 163] width 0 height 0
click at [55, 163] on input "Select an option" at bounding box center [55, 163] width 5 height 5
click at [113, 143] on span "Select an option" at bounding box center [110, 144] width 5 height 5
click at [113, 143] on input "Select an option" at bounding box center [110, 144] width 5 height 5
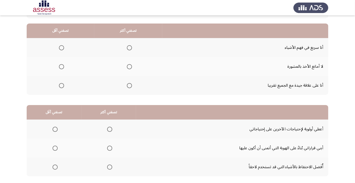
scroll to position [46, 0]
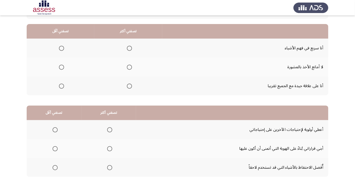
click at [61, 86] on span "Select an option" at bounding box center [61, 86] width 0 height 0
click at [61, 86] on input "Select an option" at bounding box center [61, 86] width 5 height 5
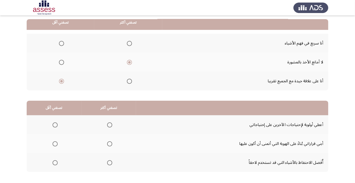
click at [108, 162] on span "Select an option" at bounding box center [109, 163] width 5 height 5
click at [108, 162] on input "Select an option" at bounding box center [109, 163] width 5 height 5
click at [57, 144] on span "Select an option" at bounding box center [55, 144] width 5 height 5
click at [57, 144] on input "Select an option" at bounding box center [55, 144] width 5 height 5
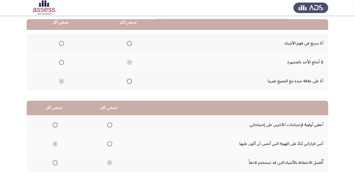
scroll to position [0, 0]
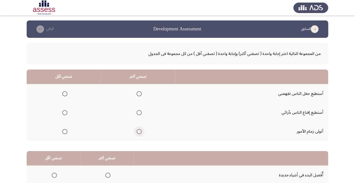
click at [138, 130] on span "Select an option" at bounding box center [139, 131] width 5 height 5
click at [138, 130] on input "Select an option" at bounding box center [139, 131] width 5 height 5
click at [65, 94] on span "Select an option" at bounding box center [65, 94] width 0 height 0
click at [65, 94] on input "Select an option" at bounding box center [64, 93] width 5 height 5
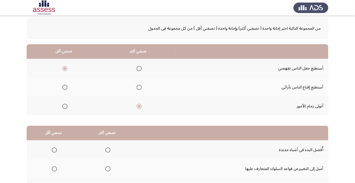
scroll to position [25, 0]
click at [137, 86] on span "Select an option" at bounding box center [139, 87] width 5 height 5
click at [137, 86] on input "Select an option" at bounding box center [139, 87] width 5 height 5
click at [67, 107] on span "Select an option" at bounding box center [64, 106] width 5 height 5
click at [67, 107] on input "Select an option" at bounding box center [64, 106] width 5 height 5
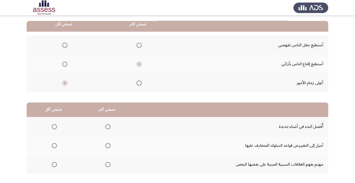
scroll to position [50, 0]
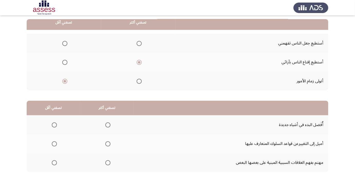
click at [108, 125] on span "Select an option" at bounding box center [108, 125] width 0 height 0
click at [108, 125] on input "Select an option" at bounding box center [107, 125] width 5 height 5
click at [54, 163] on span "Select an option" at bounding box center [54, 163] width 0 height 0
click at [54, 163] on input "Select an option" at bounding box center [54, 163] width 5 height 5
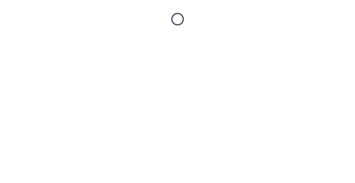
scroll to position [0, 0]
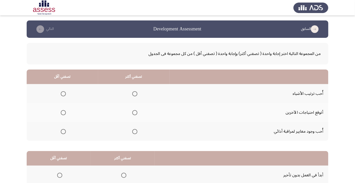
click at [135, 94] on span "Select an option" at bounding box center [135, 94] width 0 height 0
click at [135, 94] on input "Select an option" at bounding box center [134, 93] width 5 height 5
click at [136, 132] on span "Select an option" at bounding box center [134, 131] width 5 height 5
click at [136, 132] on input "Select an option" at bounding box center [134, 131] width 5 height 5
click at [135, 94] on span "Select an option" at bounding box center [135, 94] width 0 height 0
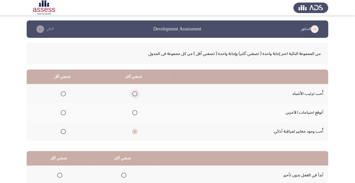
click at [135, 94] on input "Select an option" at bounding box center [134, 93] width 5 height 5
click at [135, 113] on span "Select an option" at bounding box center [135, 113] width 0 height 0
click at [135, 113] on input "Select an option" at bounding box center [134, 112] width 5 height 5
click at [63, 132] on span "Select an option" at bounding box center [63, 132] width 0 height 0
click at [63, 131] on input "Select an option" at bounding box center [63, 131] width 5 height 5
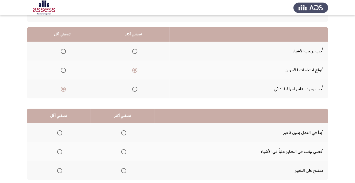
scroll to position [50, 0]
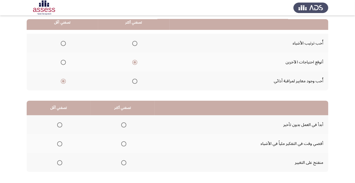
click at [60, 144] on span "Select an option" at bounding box center [60, 144] width 0 height 0
click at [60, 144] on input "Select an option" at bounding box center [59, 144] width 5 height 5
click at [126, 126] on span "Select an option" at bounding box center [123, 125] width 5 height 5
click at [126, 126] on input "Select an option" at bounding box center [123, 125] width 5 height 5
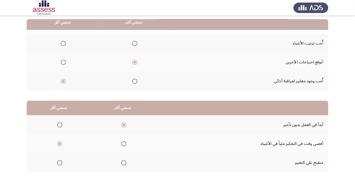
scroll to position [0, 0]
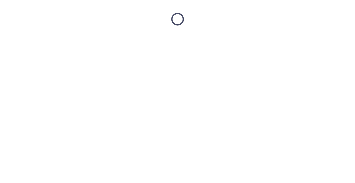
click at [38, 38] on html at bounding box center [177, 19] width 355 height 38
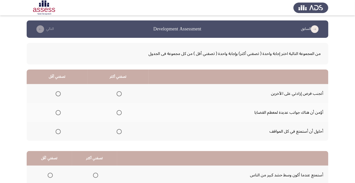
click at [58, 94] on span "Select an option" at bounding box center [58, 94] width 0 height 0
click at [58, 94] on input "Select an option" at bounding box center [58, 93] width 5 height 5
click at [119, 113] on span "Select an option" at bounding box center [119, 112] width 5 height 5
click at [119, 113] on input "Select an option" at bounding box center [119, 112] width 5 height 5
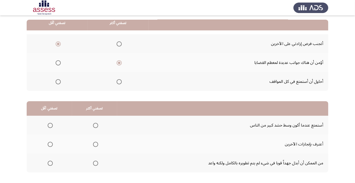
scroll to position [50, 0]
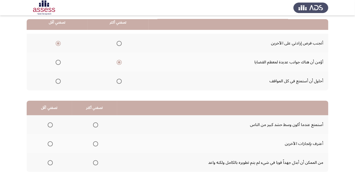
click at [96, 164] on span "Select an option" at bounding box center [95, 163] width 5 height 5
click at [96, 164] on input "Select an option" at bounding box center [95, 163] width 5 height 5
click at [50, 125] on span "Select an option" at bounding box center [50, 125] width 0 height 0
click at [50, 125] on input "Select an option" at bounding box center [50, 125] width 5 height 5
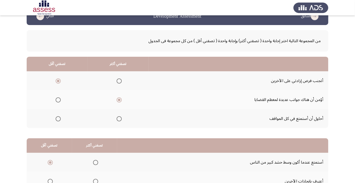
scroll to position [21, 0]
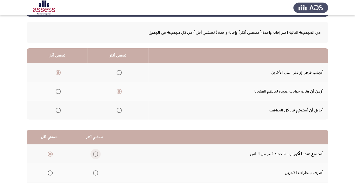
click at [94, 154] on span "Select an option" at bounding box center [95, 154] width 5 height 5
click at [94, 154] on input "Select an option" at bounding box center [95, 154] width 5 height 5
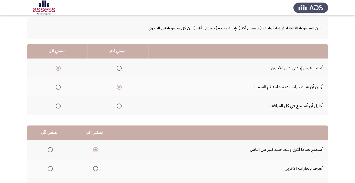
scroll to position [50, 0]
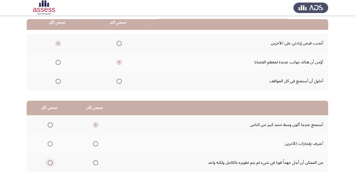
click at [49, 163] on span "Select an option" at bounding box center [50, 163] width 5 height 5
click at [49, 163] on input "Select an option" at bounding box center [50, 163] width 5 height 5
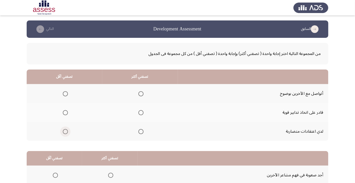
click at [65, 132] on span "Select an option" at bounding box center [65, 132] width 0 height 0
click at [66, 131] on input "Select an option" at bounding box center [65, 131] width 5 height 5
click at [141, 94] on span "Select an option" at bounding box center [140, 93] width 5 height 5
click at [141, 94] on input "Select an option" at bounding box center [140, 93] width 5 height 5
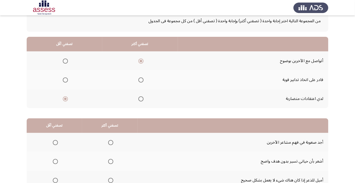
scroll to position [34, 0]
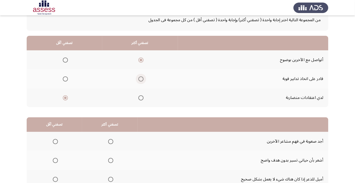
click at [141, 79] on span "Select an option" at bounding box center [140, 79] width 5 height 5
click at [141, 79] on input "Select an option" at bounding box center [140, 79] width 5 height 5
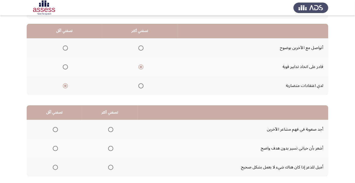
scroll to position [50, 0]
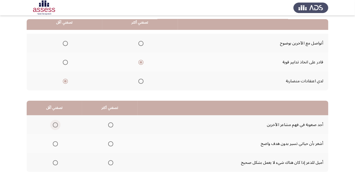
click at [55, 125] on span "Select an option" at bounding box center [55, 125] width 0 height 0
click at [55, 125] on input "Select an option" at bounding box center [55, 125] width 5 height 5
click at [110, 145] on span "Select an option" at bounding box center [110, 144] width 5 height 5
click at [110, 145] on input "Select an option" at bounding box center [110, 144] width 5 height 5
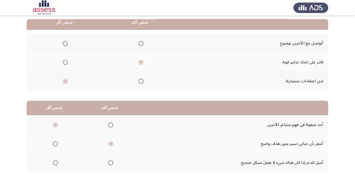
click at [111, 163] on span "Select an option" at bounding box center [111, 163] width 0 height 0
click at [110, 163] on input "Select an option" at bounding box center [110, 163] width 5 height 5
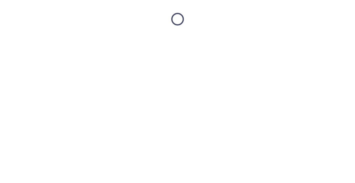
scroll to position [0, 0]
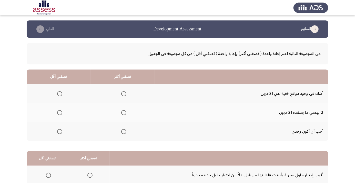
click at [60, 132] on span "Select an option" at bounding box center [60, 132] width 0 height 0
click at [59, 131] on input "Select an option" at bounding box center [59, 131] width 5 height 5
click at [60, 133] on span "Select an option" at bounding box center [59, 131] width 5 height 5
click at [124, 94] on span "Select an option" at bounding box center [124, 94] width 0 height 0
click at [123, 94] on input "Select an option" at bounding box center [123, 93] width 5 height 5
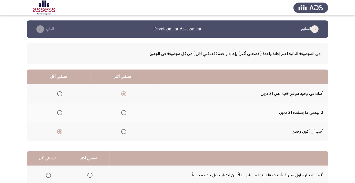
click at [122, 111] on span "Select an option" at bounding box center [123, 112] width 5 height 5
click at [122, 111] on input "Select an option" at bounding box center [123, 112] width 5 height 5
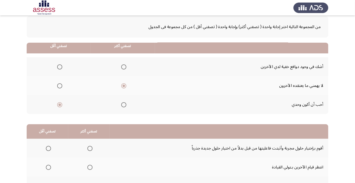
scroll to position [50, 0]
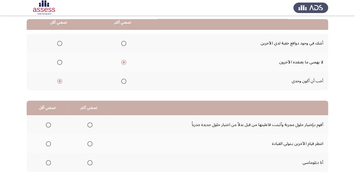
click at [47, 145] on span "Select an option" at bounding box center [48, 144] width 5 height 5
click at [47, 145] on input "Select an option" at bounding box center [48, 144] width 5 height 5
click at [89, 164] on span "Select an option" at bounding box center [89, 163] width 5 height 5
click at [89, 164] on input "Select an option" at bounding box center [89, 163] width 5 height 5
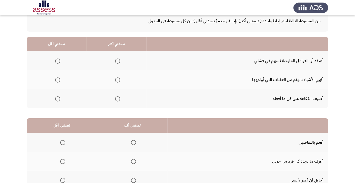
scroll to position [30, 0]
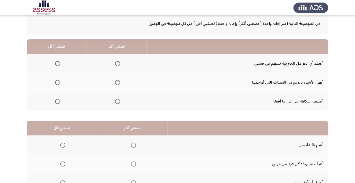
click at [58, 101] on span "Select an option" at bounding box center [57, 101] width 5 height 5
click at [58, 101] on input "Select an option" at bounding box center [57, 101] width 5 height 5
click at [118, 83] on span "Select an option" at bounding box center [118, 83] width 0 height 0
click at [118, 82] on input "Select an option" at bounding box center [117, 82] width 5 height 5
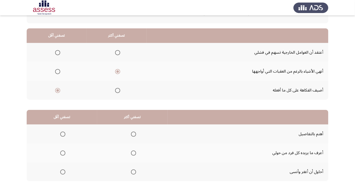
scroll to position [50, 0]
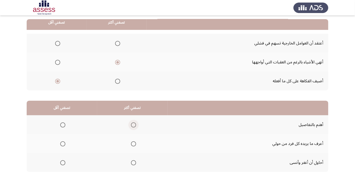
click at [133, 125] on span "Select an option" at bounding box center [133, 125] width 0 height 0
click at [134, 125] on input "Select an option" at bounding box center [133, 125] width 5 height 5
click at [63, 163] on span "Select an option" at bounding box center [63, 163] width 0 height 0
click at [63, 163] on input "Select an option" at bounding box center [62, 163] width 5 height 5
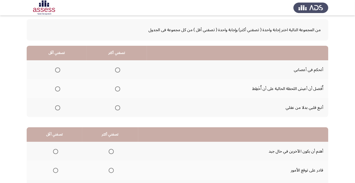
scroll to position [24, 0]
click at [58, 109] on span "Select an option" at bounding box center [57, 107] width 5 height 5
click at [58, 109] on input "Select an option" at bounding box center [57, 107] width 5 height 5
click at [119, 68] on span "Select an option" at bounding box center [117, 69] width 5 height 5
click at [119, 68] on input "Select an option" at bounding box center [117, 69] width 5 height 5
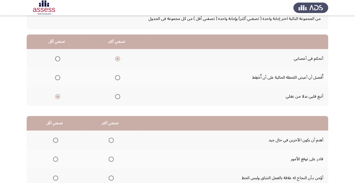
scroll to position [50, 0]
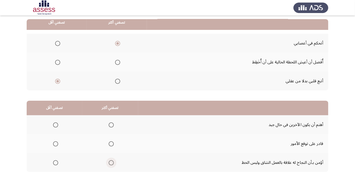
click at [111, 163] on span "Select an option" at bounding box center [111, 163] width 0 height 0
click at [111, 163] on input "Select an option" at bounding box center [111, 163] width 5 height 5
click at [55, 144] on span "Select an option" at bounding box center [55, 144] width 5 height 5
click at [55, 144] on input "Select an option" at bounding box center [55, 144] width 5 height 5
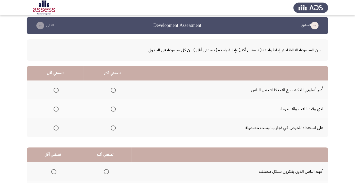
scroll to position [4, 0]
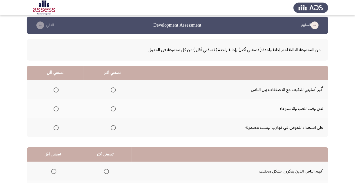
click at [112, 90] on span "Select an option" at bounding box center [113, 90] width 5 height 5
click at [112, 90] on input "Select an option" at bounding box center [113, 90] width 5 height 5
click at [56, 109] on span "Select an option" at bounding box center [56, 109] width 0 height 0
click at [56, 109] on input "Select an option" at bounding box center [56, 109] width 5 height 5
click at [111, 111] on span "Select an option" at bounding box center [113, 109] width 5 height 5
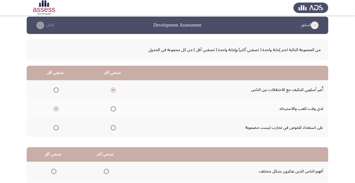
click at [111, 111] on input "Select an option" at bounding box center [113, 109] width 5 height 5
click at [55, 110] on span "Select an option" at bounding box center [56, 109] width 5 height 5
click at [55, 110] on input "Select an option" at bounding box center [56, 109] width 5 height 5
click at [56, 129] on span "Select an option" at bounding box center [56, 128] width 5 height 5
click at [56, 129] on input "Select an option" at bounding box center [56, 128] width 5 height 5
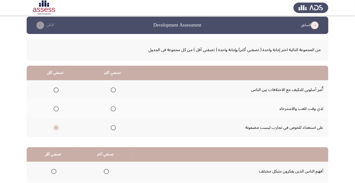
click at [113, 90] on span "Select an option" at bounding box center [113, 90] width 0 height 0
click at [113, 90] on input "Select an option" at bounding box center [113, 90] width 5 height 5
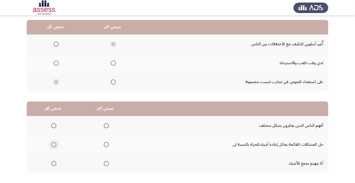
scroll to position [50, 0]
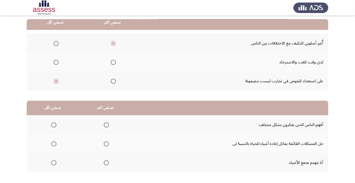
click at [52, 163] on span "Select an option" at bounding box center [53, 163] width 5 height 5
click at [52, 163] on input "Select an option" at bounding box center [53, 163] width 5 height 5
click at [52, 163] on span "Select an option" at bounding box center [53, 163] width 5 height 5
click at [106, 125] on span "Select an option" at bounding box center [106, 125] width 0 height 0
click at [106, 125] on input "Select an option" at bounding box center [106, 125] width 5 height 5
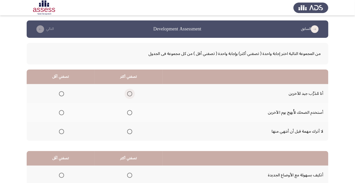
click at [127, 93] on label "Select an option" at bounding box center [128, 93] width 7 height 5
click at [127, 93] on input "Select an option" at bounding box center [129, 93] width 5 height 5
click at [61, 113] on span "Select an option" at bounding box center [61, 112] width 5 height 5
click at [61, 113] on input "Select an option" at bounding box center [61, 112] width 5 height 5
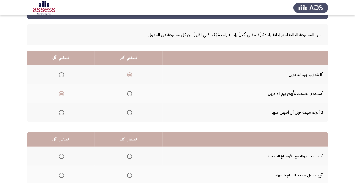
scroll to position [50, 0]
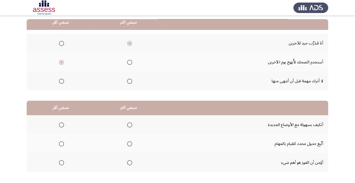
click at [129, 125] on span "Select an option" at bounding box center [129, 125] width 0 height 0
click at [130, 125] on input "Select an option" at bounding box center [129, 125] width 5 height 5
click at [129, 144] on span "Select an option" at bounding box center [129, 144] width 0 height 0
click at [130, 144] on input "Select an option" at bounding box center [129, 144] width 5 height 5
click at [61, 163] on span "Select an option" at bounding box center [61, 163] width 0 height 0
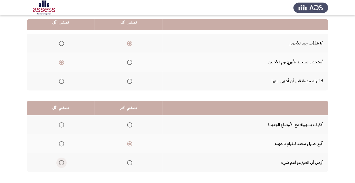
click at [61, 163] on input "Select an option" at bounding box center [61, 163] width 5 height 5
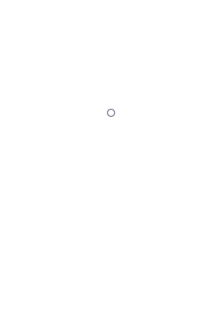
scroll to position [0, 0]
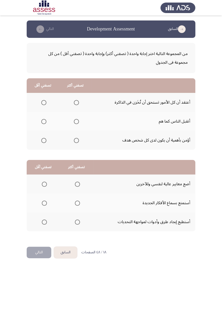
click at [44, 103] on span "Select an option" at bounding box center [44, 103] width 0 height 0
click at [44, 102] on input "Select an option" at bounding box center [43, 102] width 5 height 5
click at [77, 121] on span "Select an option" at bounding box center [76, 121] width 5 height 5
click at [77, 121] on input "Select an option" at bounding box center [76, 121] width 5 height 5
click at [75, 183] on span "Select an option" at bounding box center [77, 203] width 5 height 5
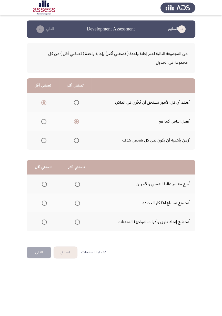
click at [75, 183] on input "Select an option" at bounding box center [77, 203] width 5 height 5
click at [79, 183] on span "Select an option" at bounding box center [77, 222] width 5 height 5
click at [79, 183] on input "Select an option" at bounding box center [77, 222] width 5 height 5
click at [44, 183] on span "Select an option" at bounding box center [44, 184] width 5 height 5
click at [44, 183] on input "Select an option" at bounding box center [44, 184] width 5 height 5
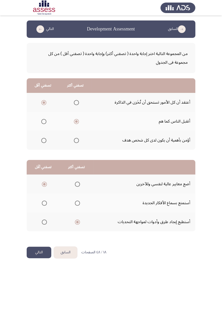
click at [38, 183] on button "التالي" at bounding box center [39, 253] width 25 height 12
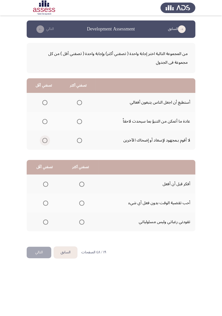
click at [43, 141] on span "Select an option" at bounding box center [44, 140] width 5 height 5
click at [43, 141] on input "Select an option" at bounding box center [44, 140] width 5 height 5
click at [79, 103] on span "Select an option" at bounding box center [79, 103] width 0 height 0
click at [79, 102] on input "Select an option" at bounding box center [79, 102] width 5 height 5
click at [82, 183] on span "Select an option" at bounding box center [82, 184] width 0 height 0
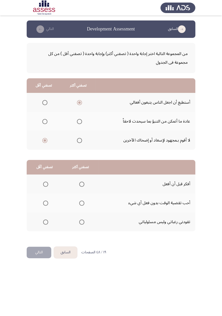
click at [81, 183] on input "Select an option" at bounding box center [81, 184] width 5 height 5
click at [41, 183] on label "Select an option" at bounding box center [44, 203] width 7 height 5
click at [43, 183] on input "Select an option" at bounding box center [45, 203] width 5 height 5
click at [38, 183] on button "التالي" at bounding box center [39, 253] width 25 height 12
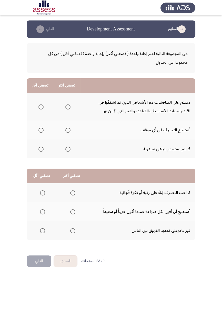
click at [40, 105] on span "Select an option" at bounding box center [40, 107] width 5 height 5
click at [40, 105] on input "Select an option" at bounding box center [40, 107] width 5 height 5
click at [68, 130] on span "Select an option" at bounding box center [68, 130] width 0 height 0
click at [68, 130] on input "Select an option" at bounding box center [67, 130] width 5 height 5
click at [43, 183] on span "Select an option" at bounding box center [43, 231] width 0 height 0
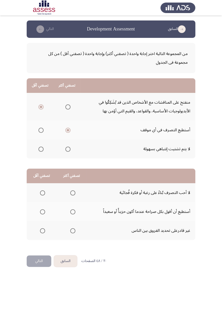
click at [43, 183] on input "Select an option" at bounding box center [42, 230] width 5 height 5
click at [72, 183] on span "Select an option" at bounding box center [72, 212] width 5 height 5
click at [72, 183] on input "Select an option" at bounding box center [72, 212] width 5 height 5
click at [38, 183] on button "التالي" at bounding box center [39, 262] width 25 height 12
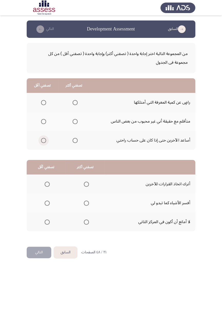
click at [44, 141] on span "Select an option" at bounding box center [44, 141] width 0 height 0
click at [43, 140] on input "Select an option" at bounding box center [43, 140] width 5 height 5
click at [75, 103] on span "Select an option" at bounding box center [75, 103] width 0 height 0
click at [75, 102] on input "Select an option" at bounding box center [74, 102] width 5 height 5
click at [47, 183] on span "Select an option" at bounding box center [47, 222] width 0 height 0
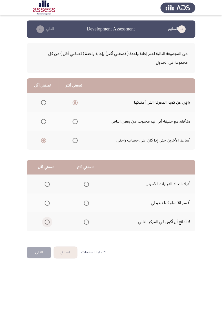
click at [47, 183] on input "Select an option" at bounding box center [47, 222] width 5 height 5
click at [47, 183] on span "Select an option" at bounding box center [47, 184] width 0 height 0
click at [47, 183] on input "Select an option" at bounding box center [47, 184] width 5 height 5
click at [86, 183] on span "Select an option" at bounding box center [86, 222] width 5 height 5
click at [86, 183] on input "Select an option" at bounding box center [86, 222] width 5 height 5
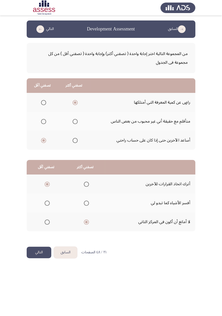
click at [37, 183] on button "التالي" at bounding box center [39, 253] width 25 height 12
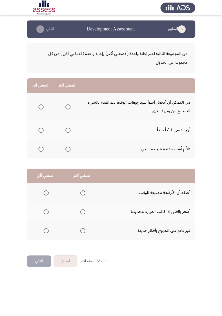
click at [221, 183] on html "السابق Development Assessment التالي من المجموعة التالية اختر إجابة واحدة ( تصف…" at bounding box center [111, 138] width 222 height 276
click at [68, 130] on span "Select an option" at bounding box center [68, 130] width 0 height 0
click at [68, 130] on input "Select an option" at bounding box center [67, 130] width 5 height 5
click at [42, 108] on span "Select an option" at bounding box center [40, 107] width 5 height 5
click at [42, 108] on input "Select an option" at bounding box center [40, 107] width 5 height 5
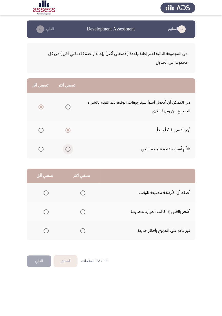
click at [68, 148] on span "Select an option" at bounding box center [67, 149] width 5 height 5
click at [68, 148] on input "Select an option" at bounding box center [67, 149] width 5 height 5
click at [68, 130] on span "Select an option" at bounding box center [68, 130] width 0 height 0
click at [68, 130] on input "Select an option" at bounding box center [67, 130] width 5 height 5
click at [46, 183] on span "Select an option" at bounding box center [46, 193] width 0 height 0
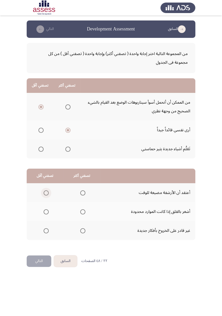
click at [46, 183] on input "Select an option" at bounding box center [46, 193] width 5 height 5
click at [81, 183] on span "Select an option" at bounding box center [82, 212] width 5 height 5
click at [81, 183] on input "Select an option" at bounding box center [82, 212] width 5 height 5
click at [38, 183] on button "التالي" at bounding box center [39, 262] width 25 height 12
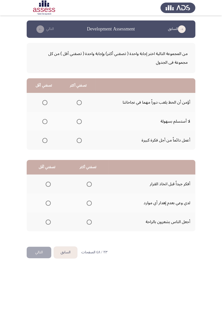
click at [62, 183] on button "السابق" at bounding box center [65, 253] width 23 height 12
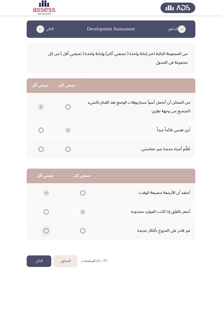
click at [46, 183] on span "Select an option" at bounding box center [46, 231] width 0 height 0
click at [46, 183] on input "Select an option" at bounding box center [46, 230] width 5 height 5
click at [34, 183] on button "التالي" at bounding box center [39, 262] width 25 height 12
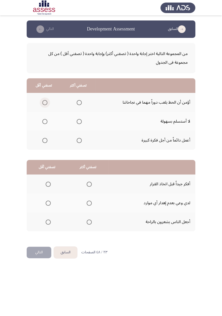
click at [45, 103] on span "Select an option" at bounding box center [45, 103] width 0 height 0
click at [45, 102] on input "Select an option" at bounding box center [44, 102] width 5 height 5
click at [79, 141] on span "Select an option" at bounding box center [79, 141] width 0 height 0
click at [79, 140] on input "Select an option" at bounding box center [79, 140] width 5 height 5
click at [89, 183] on span "Select an option" at bounding box center [89, 203] width 5 height 5
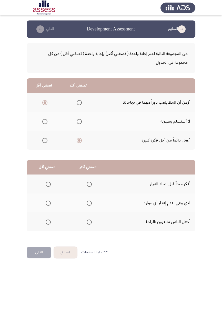
click at [89, 183] on input "Select an option" at bounding box center [89, 203] width 5 height 5
click at [89, 183] on span "Select an option" at bounding box center [89, 184] width 5 height 5
click at [89, 183] on input "Select an option" at bounding box center [89, 184] width 5 height 5
click at [44, 183] on label "Select an option" at bounding box center [47, 203] width 7 height 5
click at [46, 183] on input "Select an option" at bounding box center [48, 203] width 5 height 5
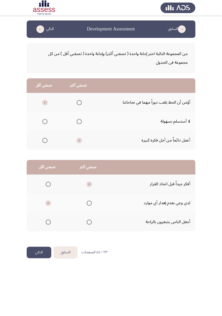
click at [33, 183] on button "التالي" at bounding box center [39, 253] width 25 height 12
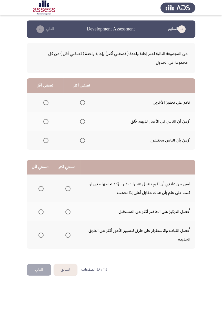
click at [85, 100] on span "Select an option" at bounding box center [82, 102] width 5 height 5
click at [85, 100] on input "Select an option" at bounding box center [82, 102] width 5 height 5
click at [84, 122] on span "Select an option" at bounding box center [82, 121] width 5 height 5
click at [84, 122] on input "Select an option" at bounding box center [82, 121] width 5 height 5
click at [44, 141] on span "Select an option" at bounding box center [45, 140] width 5 height 5
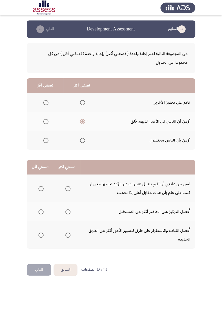
click at [44, 141] on input "Select an option" at bounding box center [45, 140] width 5 height 5
click at [82, 141] on span "Select an option" at bounding box center [82, 141] width 0 height 0
click at [83, 140] on input "Select an option" at bounding box center [82, 140] width 5 height 5
click at [48, 124] on span "Select an option" at bounding box center [45, 121] width 5 height 5
click at [48, 124] on input "Select an option" at bounding box center [45, 121] width 5 height 5
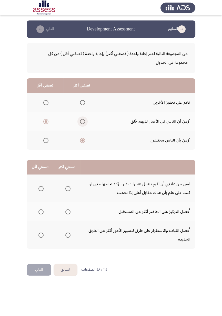
click at [82, 122] on span "Select an option" at bounding box center [82, 122] width 0 height 0
click at [83, 121] on input "Select an option" at bounding box center [82, 121] width 5 height 5
click at [82, 103] on span "Select an option" at bounding box center [82, 103] width 0 height 0
click at [83, 102] on input "Select an option" at bounding box center [82, 102] width 5 height 5
click at [44, 141] on span "Select an option" at bounding box center [45, 140] width 5 height 5
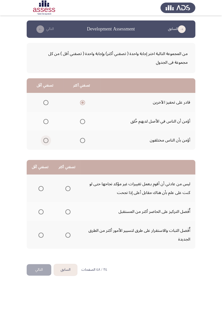
click at [44, 141] on input "Select an option" at bounding box center [45, 140] width 5 height 5
click at [39, 183] on span "Select an option" at bounding box center [40, 212] width 5 height 5
click at [39, 183] on input "Select an option" at bounding box center [40, 212] width 5 height 5
click at [41, 183] on span "Select an option" at bounding box center [40, 235] width 5 height 5
click at [41, 183] on input "Select an option" at bounding box center [40, 235] width 5 height 5
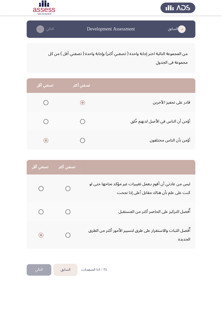
click at [68, 183] on span "Select an option" at bounding box center [68, 212] width 0 height 0
click at [68, 183] on input "Select an option" at bounding box center [67, 212] width 5 height 5
click at [41, 183] on span "Select an option" at bounding box center [40, 212] width 5 height 5
click at [41, 183] on input "Select an option" at bounding box center [40, 212] width 5 height 5
click at [68, 183] on span "Select an option" at bounding box center [67, 188] width 5 height 5
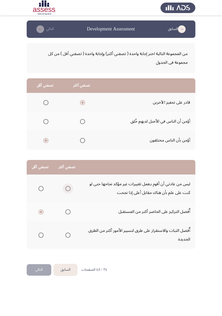
click at [68, 183] on input "Select an option" at bounding box center [67, 188] width 5 height 5
click at [33, 183] on button "التالي" at bounding box center [39, 270] width 25 height 12
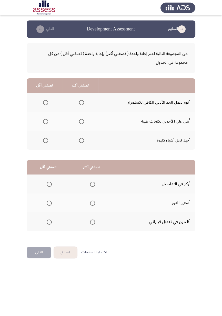
click at [81, 122] on span "Select an option" at bounding box center [81, 122] width 0 height 0
click at [81, 121] on input "Select an option" at bounding box center [81, 121] width 5 height 5
click at [43, 140] on span "Select an option" at bounding box center [45, 140] width 5 height 5
click at [43, 140] on input "Select an option" at bounding box center [45, 140] width 5 height 5
click at [92, 183] on span "Select an option" at bounding box center [92, 222] width 5 height 5
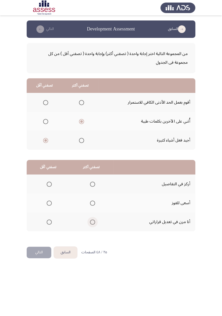
click at [92, 183] on input "Select an option" at bounding box center [92, 222] width 5 height 5
click at [47, 183] on span "Select an option" at bounding box center [49, 222] width 5 height 5
click at [47, 183] on input "Select an option" at bounding box center [49, 222] width 5 height 5
click at [92, 183] on span "Select an option" at bounding box center [92, 184] width 5 height 5
click at [92, 183] on input "Select an option" at bounding box center [92, 184] width 5 height 5
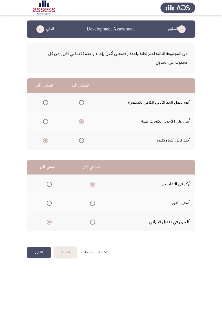
click at [36, 183] on button "التالي" at bounding box center [39, 253] width 25 height 12
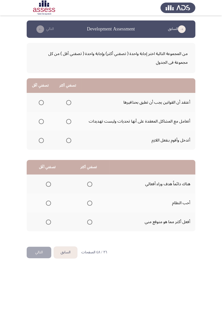
click at [69, 141] on span "Select an option" at bounding box center [69, 141] width 0 height 0
click at [69, 140] on input "Select an option" at bounding box center [68, 140] width 5 height 5
click at [40, 101] on span "Select an option" at bounding box center [41, 102] width 5 height 5
click at [40, 101] on input "Select an option" at bounding box center [41, 102] width 5 height 5
click at [69, 103] on span "Select an option" at bounding box center [69, 103] width 0 height 0
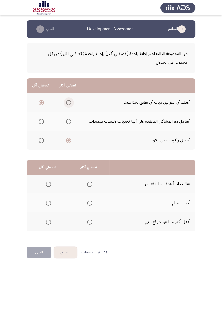
click at [69, 102] on input "Select an option" at bounding box center [68, 102] width 5 height 5
click at [39, 102] on span "Select an option" at bounding box center [41, 102] width 5 height 5
click at [39, 102] on input "Select an option" at bounding box center [41, 102] width 5 height 5
click at [69, 141] on span "Select an option" at bounding box center [69, 141] width 0 height 0
click at [69, 140] on input "Select an option" at bounding box center [68, 140] width 5 height 5
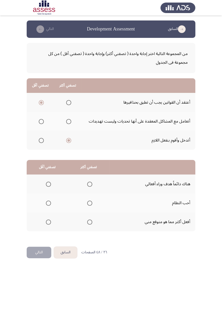
click at [69, 123] on span "Select an option" at bounding box center [68, 121] width 5 height 5
click at [69, 123] on input "Select an option" at bounding box center [68, 121] width 5 height 5
click at [90, 183] on span "Select an option" at bounding box center [90, 203] width 0 height 0
click at [90, 183] on input "Select an option" at bounding box center [89, 203] width 5 height 5
click at [48, 183] on span "Select an option" at bounding box center [48, 222] width 0 height 0
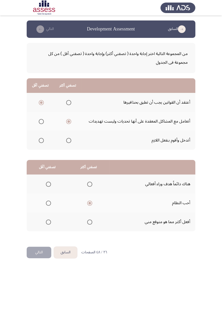
click at [48, 183] on input "Select an option" at bounding box center [48, 222] width 5 height 5
click at [37, 183] on button "التالي" at bounding box center [39, 253] width 25 height 12
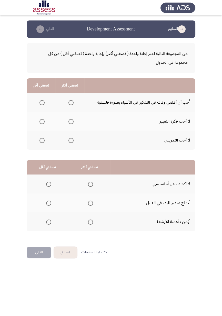
click at [42, 105] on span "Select an option" at bounding box center [41, 102] width 5 height 5
click at [42, 105] on input "Select an option" at bounding box center [41, 102] width 5 height 5
click at [42, 141] on span "Select an option" at bounding box center [42, 141] width 0 height 0
click at [42, 140] on input "Select an option" at bounding box center [41, 140] width 5 height 5
click at [70, 104] on span "Select an option" at bounding box center [70, 102] width 5 height 5
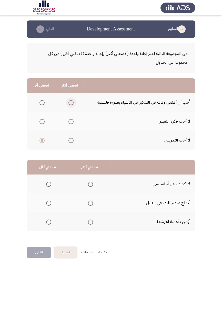
click at [70, 104] on input "Select an option" at bounding box center [70, 102] width 5 height 5
click at [46, 183] on span "Select an option" at bounding box center [48, 203] width 5 height 5
click at [46, 183] on input "Select an option" at bounding box center [48, 203] width 5 height 5
click at [90, 183] on span "Select an option" at bounding box center [90, 222] width 0 height 0
click at [90, 183] on input "Select an option" at bounding box center [90, 222] width 5 height 5
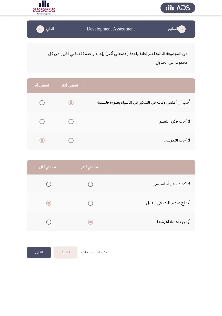
click at [37, 183] on button "التالي" at bounding box center [39, 253] width 25 height 12
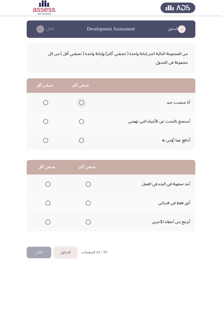
click at [82, 101] on span "Select an option" at bounding box center [81, 102] width 5 height 5
click at [82, 101] on input "Select an option" at bounding box center [81, 102] width 5 height 5
click at [44, 142] on span "Select an option" at bounding box center [45, 140] width 5 height 5
click at [44, 142] on input "Select an option" at bounding box center [45, 140] width 5 height 5
click at [84, 143] on span "Select an option" at bounding box center [81, 140] width 5 height 5
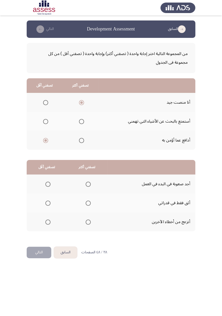
click at [84, 143] on input "Select an option" at bounding box center [81, 140] width 5 height 5
click at [44, 122] on span "Select an option" at bounding box center [45, 121] width 5 height 5
click at [44, 122] on input "Select an option" at bounding box center [45, 121] width 5 height 5
click at [46, 183] on span "Select an option" at bounding box center [47, 222] width 5 height 5
click at [46, 183] on input "Select an option" at bounding box center [47, 222] width 5 height 5
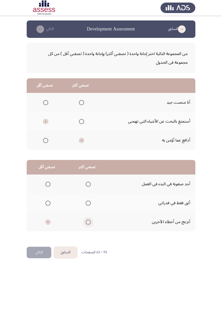
click at [88, 183] on span "Select an option" at bounding box center [88, 222] width 0 height 0
click at [88, 183] on input "Select an option" at bounding box center [88, 222] width 5 height 5
click at [48, 183] on span "Select an option" at bounding box center [48, 184] width 0 height 0
click at [48, 183] on input "Select an option" at bounding box center [47, 184] width 5 height 5
click at [37, 183] on button "التالي" at bounding box center [39, 253] width 25 height 12
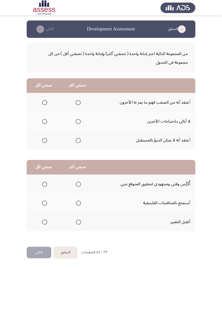
click at [43, 122] on span "Select an option" at bounding box center [44, 121] width 5 height 5
click at [43, 122] on input "Select an option" at bounding box center [44, 121] width 5 height 5
click at [78, 140] on span "Select an option" at bounding box center [78, 140] width 5 height 5
click at [78, 140] on input "Select an option" at bounding box center [78, 140] width 5 height 5
click at [44, 183] on span "Select an option" at bounding box center [44, 203] width 5 height 5
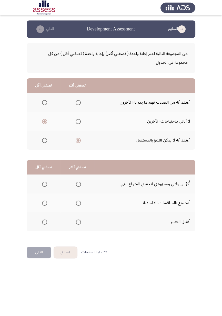
click at [44, 183] on input "Select an option" at bounding box center [44, 203] width 5 height 5
click at [78, 183] on span "Select an option" at bounding box center [78, 222] width 0 height 0
click at [79, 183] on input "Select an option" at bounding box center [78, 222] width 5 height 5
click at [45, 183] on span "Select an option" at bounding box center [45, 184] width 0 height 0
click at [45, 183] on input "Select an option" at bounding box center [44, 184] width 5 height 5
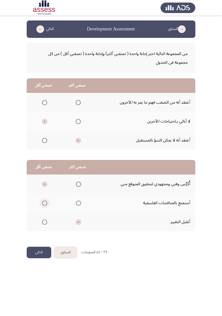
click at [45, 183] on span "Select an option" at bounding box center [45, 203] width 0 height 0
click at [45, 183] on input "Select an option" at bounding box center [44, 203] width 5 height 5
click at [37, 183] on button "التالي" at bounding box center [39, 253] width 25 height 12
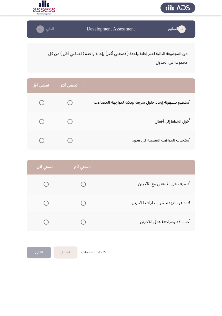
click at [70, 103] on span "Select an option" at bounding box center [70, 103] width 0 height 0
click at [70, 102] on input "Select an option" at bounding box center [69, 102] width 5 height 5
click at [70, 141] on span "Select an option" at bounding box center [70, 141] width 0 height 0
click at [70, 140] on input "Select an option" at bounding box center [69, 140] width 5 height 5
click at [72, 122] on span "Select an option" at bounding box center [69, 121] width 5 height 5
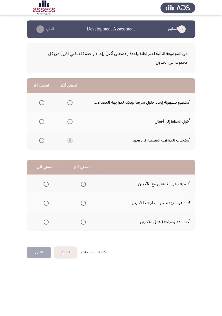
click at [72, 122] on input "Select an option" at bounding box center [69, 121] width 5 height 5
click at [41, 141] on span "Select an option" at bounding box center [41, 140] width 5 height 5
click at [41, 141] on input "Select an option" at bounding box center [41, 140] width 5 height 5
click at [83, 183] on span "Select an option" at bounding box center [83, 184] width 5 height 5
click at [83, 183] on input "Select an option" at bounding box center [83, 184] width 5 height 5
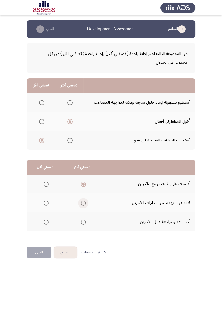
click at [83, 183] on span "Select an option" at bounding box center [83, 203] width 5 height 5
click at [83, 183] on input "Select an option" at bounding box center [83, 203] width 5 height 5
click at [45, 183] on span "Select an option" at bounding box center [46, 222] width 5 height 5
click at [45, 183] on input "Select an option" at bounding box center [46, 222] width 5 height 5
click at [36, 183] on button "التالي" at bounding box center [39, 253] width 25 height 12
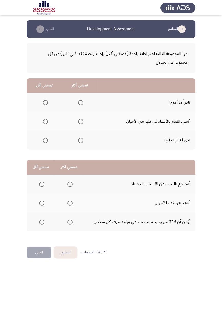
click at [45, 122] on span "Select an option" at bounding box center [45, 122] width 0 height 0
click at [45, 121] on input "Select an option" at bounding box center [45, 121] width 5 height 5
click at [81, 143] on span "Select an option" at bounding box center [80, 140] width 5 height 5
click at [81, 143] on input "Select an option" at bounding box center [80, 140] width 5 height 5
click at [41, 183] on span "Select an option" at bounding box center [41, 203] width 5 height 5
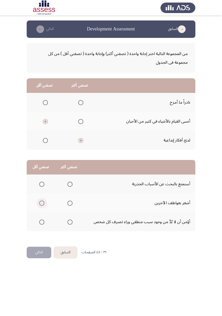
click at [41, 183] on input "Select an option" at bounding box center [41, 203] width 5 height 5
click at [70, 183] on span "Select an option" at bounding box center [69, 222] width 5 height 5
click at [70, 183] on input "Select an option" at bounding box center [69, 222] width 5 height 5
click at [35, 183] on button "التالي" at bounding box center [39, 253] width 25 height 12
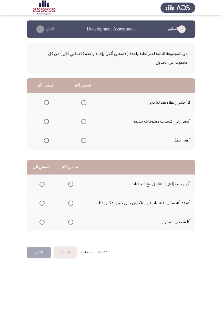
click at [84, 122] on span "Select an option" at bounding box center [84, 122] width 0 height 0
click at [84, 121] on input "Select an option" at bounding box center [83, 121] width 5 height 5
click at [46, 143] on span "Select an option" at bounding box center [46, 140] width 5 height 5
click at [46, 143] on input "Select an option" at bounding box center [46, 140] width 5 height 5
click at [71, 183] on span "Select an option" at bounding box center [70, 184] width 5 height 5
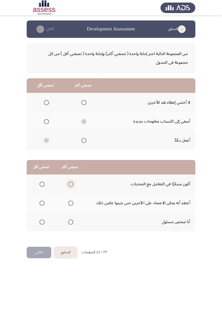
click at [71, 183] on input "Select an option" at bounding box center [70, 184] width 5 height 5
click at [70, 183] on span "Select an option" at bounding box center [70, 222] width 5 height 5
click at [70, 183] on input "Select an option" at bounding box center [70, 222] width 5 height 5
click at [42, 183] on span "Select an option" at bounding box center [41, 203] width 5 height 5
click at [42, 183] on input "Select an option" at bounding box center [41, 203] width 5 height 5
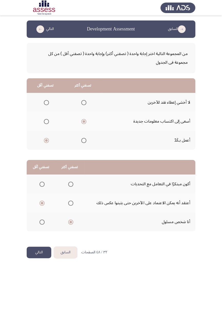
click at [38, 183] on button "التالي" at bounding box center [39, 253] width 25 height 12
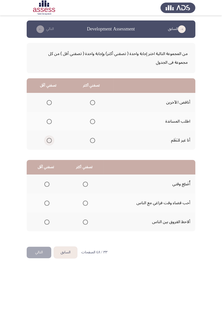
click at [49, 141] on span "Select an option" at bounding box center [49, 141] width 0 height 0
click at [49, 140] on input "Select an option" at bounding box center [49, 140] width 5 height 5
click at [90, 122] on span "Select an option" at bounding box center [92, 121] width 5 height 5
click at [90, 122] on input "Select an option" at bounding box center [92, 121] width 5 height 5
click at [47, 183] on span "Select an option" at bounding box center [47, 184] width 0 height 0
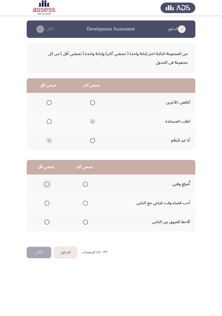
click at [47, 183] on input "Select an option" at bounding box center [46, 184] width 5 height 5
click at [83, 183] on span "Select an option" at bounding box center [85, 222] width 5 height 5
click at [83, 183] on input "Select an option" at bounding box center [85, 222] width 5 height 5
click at [35, 183] on button "التالي" at bounding box center [39, 253] width 25 height 12
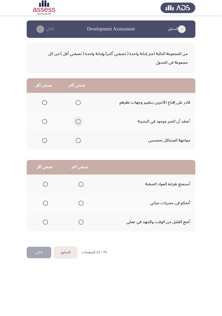
click at [78, 122] on span "Select an option" at bounding box center [78, 122] width 0 height 0
click at [78, 121] on input "Select an option" at bounding box center [78, 121] width 5 height 5
click at [45, 122] on span "Select an option" at bounding box center [45, 122] width 0 height 0
click at [44, 121] on input "Select an option" at bounding box center [44, 121] width 5 height 5
click at [76, 120] on span "Select an option" at bounding box center [78, 121] width 5 height 5
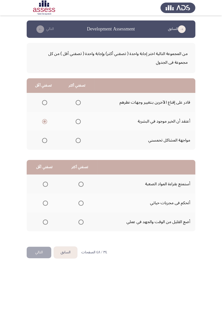
click at [76, 120] on input "Select an option" at bounding box center [78, 121] width 5 height 5
click at [45, 141] on span "Select an option" at bounding box center [45, 141] width 0 height 0
click at [44, 140] on input "Select an option" at bounding box center [44, 140] width 5 height 5
click at [78, 103] on span "Select an option" at bounding box center [78, 103] width 0 height 0
click at [78, 102] on input "Select an option" at bounding box center [78, 102] width 5 height 5
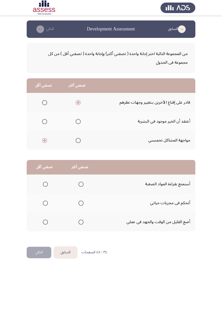
click at [44, 127] on th at bounding box center [44, 121] width 34 height 19
click at [45, 183] on span "Select an option" at bounding box center [45, 222] width 0 height 0
click at [45, 183] on input "Select an option" at bounding box center [45, 222] width 5 height 5
click at [81, 183] on span "Select an option" at bounding box center [80, 184] width 5 height 5
click at [81, 183] on input "Select an option" at bounding box center [80, 184] width 5 height 5
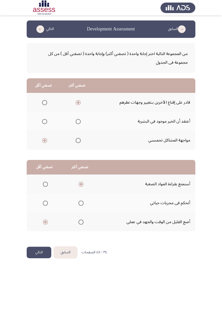
click at [38, 183] on button "التالي" at bounding box center [39, 253] width 25 height 12
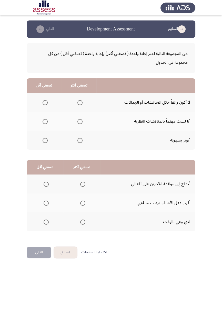
click at [78, 103] on span "Select an option" at bounding box center [79, 102] width 5 height 5
click at [78, 103] on input "Select an option" at bounding box center [79, 102] width 5 height 5
click at [45, 103] on span "Select an option" at bounding box center [45, 103] width 0 height 0
click at [45, 102] on input "Select an option" at bounding box center [45, 102] width 5 height 5
click at [80, 122] on span "Select an option" at bounding box center [80, 122] width 0 height 0
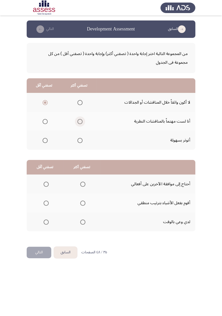
click at [80, 121] on input "Select an option" at bounding box center [79, 121] width 5 height 5
click at [83, 183] on span "Select an option" at bounding box center [83, 203] width 0 height 0
click at [83, 183] on input "Select an option" at bounding box center [82, 203] width 5 height 5
click at [84, 183] on span "Select an option" at bounding box center [82, 222] width 5 height 5
click at [84, 183] on input "Select an option" at bounding box center [82, 222] width 5 height 5
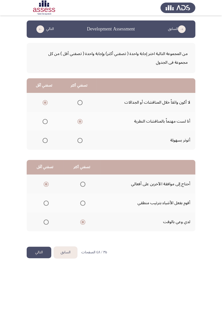
click at [36, 183] on button "التالي" at bounding box center [39, 253] width 25 height 12
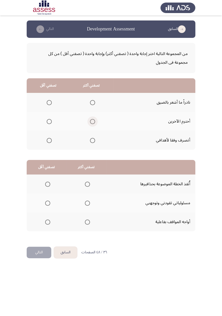
click at [91, 122] on span "Select an option" at bounding box center [92, 121] width 5 height 5
click at [91, 122] on input "Select an option" at bounding box center [92, 121] width 5 height 5
click at [49, 103] on span "Select an option" at bounding box center [49, 103] width 0 height 0
click at [49, 102] on input "Select an option" at bounding box center [49, 102] width 5 height 5
click at [86, 183] on span "Select an option" at bounding box center [87, 222] width 5 height 5
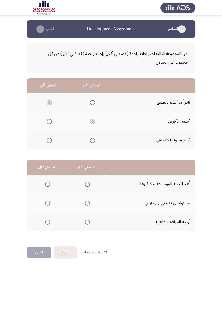
click at [86, 183] on input "Select an option" at bounding box center [87, 222] width 5 height 5
click at [85, 183] on span "Select an option" at bounding box center [87, 203] width 5 height 5
click at [85, 183] on input "Select an option" at bounding box center [87, 203] width 5 height 5
click at [48, 183] on span "Select an option" at bounding box center [48, 184] width 0 height 0
click at [47, 183] on input "Select an option" at bounding box center [47, 184] width 5 height 5
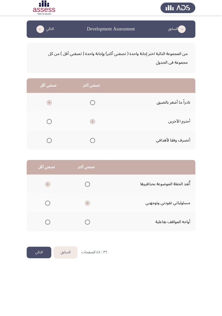
click at [34, 183] on button "التالي" at bounding box center [39, 253] width 25 height 12
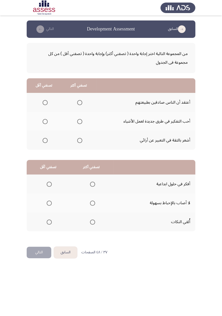
click at [80, 124] on span "Select an option" at bounding box center [79, 121] width 5 height 5
click at [80, 124] on input "Select an option" at bounding box center [79, 121] width 5 height 5
click at [43, 104] on span "Select an option" at bounding box center [45, 102] width 5 height 5
click at [43, 104] on input "Select an option" at bounding box center [45, 102] width 5 height 5
click at [49, 183] on span "Select an option" at bounding box center [49, 222] width 0 height 0
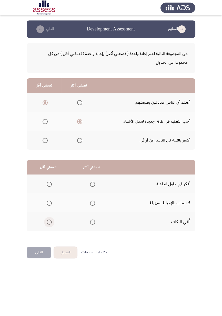
click at [49, 183] on input "Select an option" at bounding box center [49, 222] width 5 height 5
click at [90, 183] on span "Select an option" at bounding box center [92, 184] width 5 height 5
click at [90, 183] on input "Select an option" at bounding box center [92, 184] width 5 height 5
click at [38, 183] on button "التالي" at bounding box center [39, 253] width 25 height 12
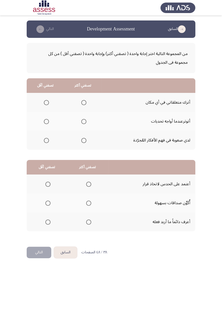
click at [46, 103] on span "Select an option" at bounding box center [46, 103] width 0 height 0
click at [46, 102] on input "Select an option" at bounding box center [46, 102] width 5 height 5
click at [84, 141] on span "Select an option" at bounding box center [84, 141] width 0 height 0
click at [84, 140] on input "Select an option" at bounding box center [83, 140] width 5 height 5
click at [89, 183] on span "Select an option" at bounding box center [88, 222] width 5 height 5
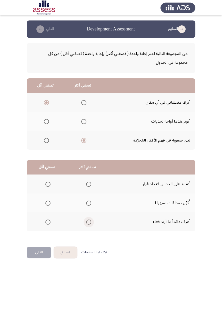
click at [89, 183] on input "Select an option" at bounding box center [88, 222] width 5 height 5
click at [48, 183] on span "Select an option" at bounding box center [47, 184] width 5 height 5
click at [48, 183] on input "Select an option" at bounding box center [47, 184] width 5 height 5
click at [38, 183] on button "التالي" at bounding box center [39, 253] width 25 height 12
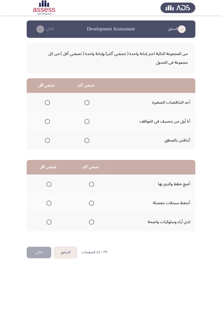
click at [87, 140] on span "Select an option" at bounding box center [86, 140] width 5 height 5
click at [87, 140] on input "Select an option" at bounding box center [86, 140] width 5 height 5
click at [47, 102] on span "Select an option" at bounding box center [47, 102] width 5 height 5
click at [47, 102] on input "Select an option" at bounding box center [47, 102] width 5 height 5
click at [93, 183] on span "Select an option" at bounding box center [91, 184] width 5 height 5
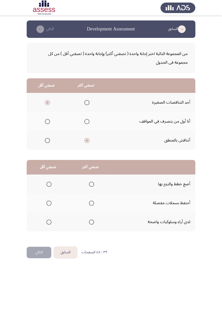
click at [93, 183] on input "Select an option" at bounding box center [91, 184] width 5 height 5
click at [47, 183] on span "Select an option" at bounding box center [48, 203] width 5 height 5
click at [47, 183] on input "Select an option" at bounding box center [48, 203] width 5 height 5
click at [37, 183] on button "التالي" at bounding box center [39, 253] width 25 height 12
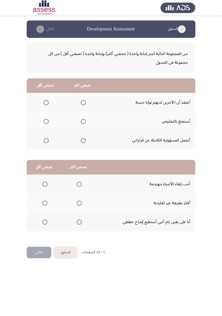
click at [83, 121] on span "Select an option" at bounding box center [83, 121] width 5 height 5
click at [83, 121] on input "Select an option" at bounding box center [83, 121] width 5 height 5
click at [44, 103] on span "Select an option" at bounding box center [46, 102] width 5 height 5
click at [44, 103] on input "Select an option" at bounding box center [46, 102] width 5 height 5
click at [79, 183] on span "Select an option" at bounding box center [79, 184] width 5 height 5
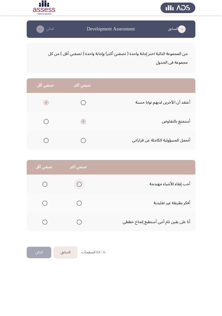
click at [79, 183] on input "Select an option" at bounding box center [79, 184] width 5 height 5
click at [45, 183] on span "Select an option" at bounding box center [44, 203] width 5 height 5
click at [45, 183] on input "Select an option" at bounding box center [44, 203] width 5 height 5
click at [36, 183] on button "التالي" at bounding box center [39, 253] width 25 height 12
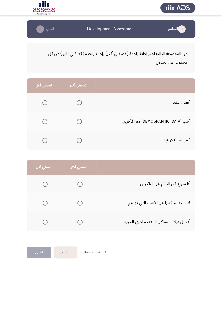
click at [82, 101] on span "Select an option" at bounding box center [79, 102] width 5 height 5
click at [82, 101] on input "Select an option" at bounding box center [79, 102] width 5 height 5
click at [47, 104] on span "Select an option" at bounding box center [44, 102] width 5 height 5
click at [47, 104] on input "Select an option" at bounding box center [44, 102] width 5 height 5
click at [82, 121] on span "Select an option" at bounding box center [79, 121] width 5 height 5
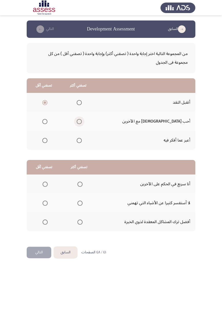
click at [82, 121] on input "Select an option" at bounding box center [79, 121] width 5 height 5
click at [45, 141] on span "Select an option" at bounding box center [45, 141] width 0 height 0
click at [47, 140] on input "Select an option" at bounding box center [44, 140] width 5 height 5
click at [45, 103] on span "Select an option" at bounding box center [45, 103] width 0 height 0
click at [47, 102] on input "Select an option" at bounding box center [44, 102] width 5 height 5
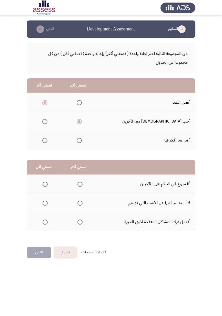
click at [45, 183] on span "Select an option" at bounding box center [45, 184] width 0 height 0
click at [45, 183] on input "Select an option" at bounding box center [45, 184] width 5 height 5
click at [80, 183] on span "Select an option" at bounding box center [80, 203] width 0 height 0
click at [80, 183] on input "Select an option" at bounding box center [79, 203] width 5 height 5
click at [46, 183] on span "Select an option" at bounding box center [45, 222] width 5 height 5
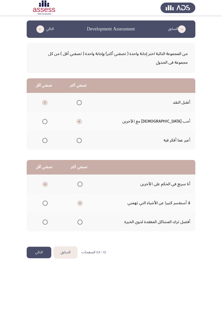
click at [46, 183] on input "Select an option" at bounding box center [45, 222] width 5 height 5
click at [37, 183] on button "التالي" at bounding box center [39, 253] width 25 height 12
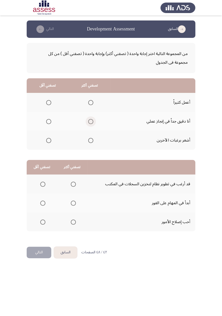
click at [91, 122] on span "Select an option" at bounding box center [91, 122] width 0 height 0
click at [90, 121] on input "Select an option" at bounding box center [90, 121] width 5 height 5
click at [47, 142] on span "Select an option" at bounding box center [48, 140] width 5 height 5
click at [47, 142] on input "Select an option" at bounding box center [48, 140] width 5 height 5
click at [74, 183] on th at bounding box center [72, 203] width 30 height 19
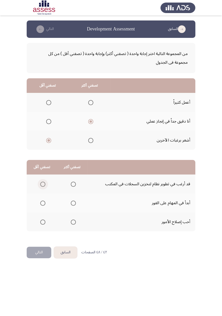
click at [41, 183] on span "Select an option" at bounding box center [42, 184] width 5 height 5
click at [41, 183] on input "Select an option" at bounding box center [42, 184] width 5 height 5
click at [36, 183] on button "التالي" at bounding box center [39, 253] width 25 height 12
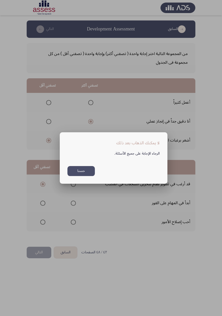
click at [74, 171] on button "حسنا" at bounding box center [80, 171] width 27 height 10
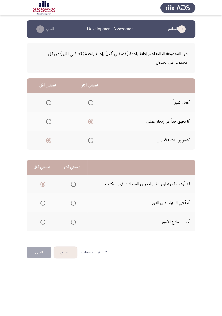
click at [73, 183] on span "Select an option" at bounding box center [73, 222] width 5 height 5
click at [73, 183] on input "Select an option" at bounding box center [73, 222] width 5 height 5
click at [73, 183] on span "Select an option" at bounding box center [73, 203] width 0 height 0
click at [73, 183] on input "Select an option" at bounding box center [73, 203] width 5 height 5
click at [38, 183] on button "التالي" at bounding box center [39, 253] width 25 height 12
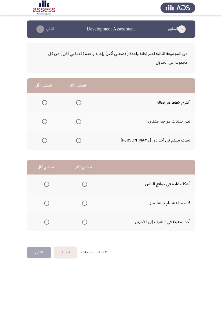
click at [45, 141] on span "Select an option" at bounding box center [44, 140] width 5 height 5
click at [45, 141] on input "Select an option" at bounding box center [44, 140] width 5 height 5
click at [45, 103] on span "Select an option" at bounding box center [45, 103] width 0 height 0
click at [47, 102] on input "Select an option" at bounding box center [44, 102] width 5 height 5
click at [79, 122] on span "Select an option" at bounding box center [79, 122] width 0 height 0
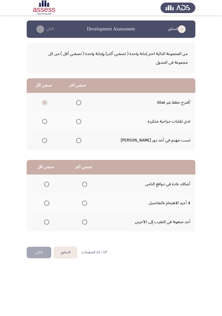
click at [81, 121] on input "Select an option" at bounding box center [78, 121] width 5 height 5
click at [79, 141] on span "Select an option" at bounding box center [79, 141] width 0 height 0
click at [81, 140] on input "Select an option" at bounding box center [78, 140] width 5 height 5
click at [47, 183] on span "Select an option" at bounding box center [47, 222] width 0 height 0
click at [47, 183] on input "Select an option" at bounding box center [46, 222] width 5 height 5
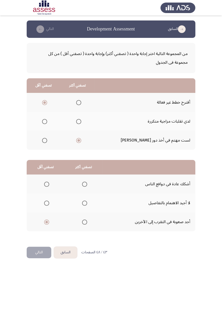
click at [85, 183] on span "Select an option" at bounding box center [84, 203] width 5 height 5
click at [85, 183] on input "Select an option" at bounding box center [84, 203] width 5 height 5
click at [36, 183] on button "التالي" at bounding box center [39, 253] width 25 height 12
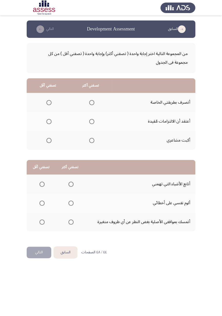
click at [47, 103] on span "Select an option" at bounding box center [48, 102] width 5 height 5
click at [47, 103] on input "Select an option" at bounding box center [48, 102] width 5 height 5
click at [90, 121] on span "Select an option" at bounding box center [91, 121] width 5 height 5
click at [90, 121] on input "Select an option" at bounding box center [91, 121] width 5 height 5
click at [71, 183] on span "Select an option" at bounding box center [71, 203] width 0 height 0
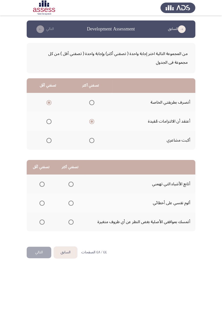
click at [71, 183] on input "Select an option" at bounding box center [70, 203] width 5 height 5
click at [42, 183] on span "Select an option" at bounding box center [42, 222] width 0 height 0
click at [42, 183] on input "Select an option" at bounding box center [41, 222] width 5 height 5
click at [38, 183] on button "التالي" at bounding box center [39, 253] width 25 height 12
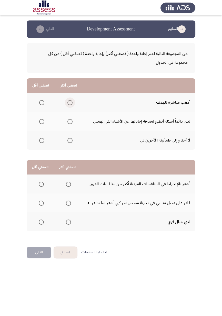
click at [70, 103] on span "Select an option" at bounding box center [70, 103] width 0 height 0
click at [70, 102] on input "Select an option" at bounding box center [69, 102] width 5 height 5
click at [39, 140] on span "Select an option" at bounding box center [41, 140] width 5 height 5
click at [39, 140] on input "Select an option" at bounding box center [41, 140] width 5 height 5
click at [68, 183] on span "Select an option" at bounding box center [68, 184] width 0 height 0
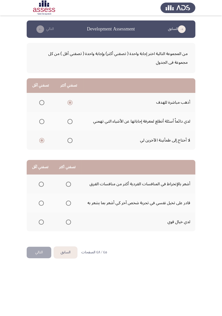
click at [68, 183] on input "Select an option" at bounding box center [68, 184] width 5 height 5
click at [41, 183] on span "Select an option" at bounding box center [41, 222] width 0 height 0
click at [41, 183] on input "Select an option" at bounding box center [41, 222] width 5 height 5
click at [68, 183] on span "Select an option" at bounding box center [68, 222] width 0 height 0
click at [68, 183] on input "Select an option" at bounding box center [68, 222] width 5 height 5
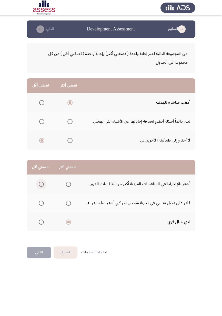
click at [41, 183] on span "Select an option" at bounding box center [41, 184] width 0 height 0
click at [41, 183] on input "Select an option" at bounding box center [41, 184] width 5 height 5
click at [35, 183] on button "التالي" at bounding box center [39, 253] width 25 height 12
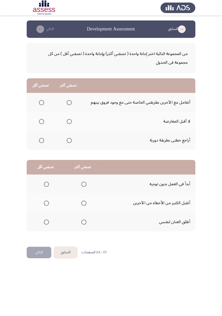
click at [69, 141] on span "Select an option" at bounding box center [69, 141] width 0 height 0
click at [69, 140] on input "Select an option" at bounding box center [69, 140] width 5 height 5
click at [40, 101] on span "Select an option" at bounding box center [41, 102] width 5 height 5
click at [40, 101] on input "Select an option" at bounding box center [41, 102] width 5 height 5
click at [46, 183] on span "Select an option" at bounding box center [46, 203] width 0 height 0
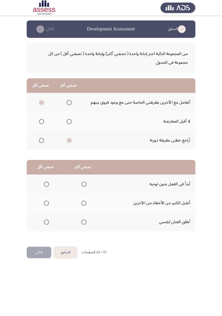
click at [46, 183] on input "Select an option" at bounding box center [46, 203] width 5 height 5
click at [84, 183] on span "Select an option" at bounding box center [84, 184] width 0 height 0
click at [84, 183] on input "Select an option" at bounding box center [83, 184] width 5 height 5
click at [36, 183] on button "التالي" at bounding box center [39, 253] width 25 height 12
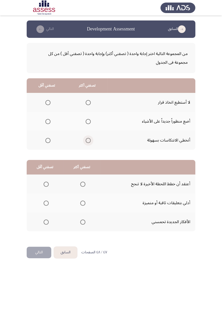
click at [86, 140] on span "Select an option" at bounding box center [88, 140] width 5 height 5
click at [86, 140] on input "Select an option" at bounding box center [88, 140] width 5 height 5
click at [44, 102] on label "Select an option" at bounding box center [46, 102] width 7 height 5
click at [45, 102] on input "Select an option" at bounding box center [47, 102] width 5 height 5
click at [83, 183] on span "Select an option" at bounding box center [83, 222] width 0 height 0
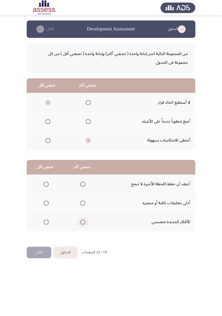
click at [82, 183] on input "Select an option" at bounding box center [82, 222] width 5 height 5
click at [47, 182] on span "Select an option" at bounding box center [46, 184] width 5 height 5
click at [47, 182] on input "Select an option" at bounding box center [46, 184] width 5 height 5
click at [36, 183] on button "التالي" at bounding box center [39, 253] width 25 height 12
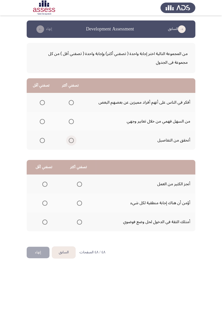
click at [73, 142] on span "Select an option" at bounding box center [71, 140] width 5 height 5
click at [73, 142] on input "Select an option" at bounding box center [71, 140] width 5 height 5
click at [42, 122] on span "Select an option" at bounding box center [42, 122] width 0 height 0
click at [42, 121] on input "Select an option" at bounding box center [42, 121] width 5 height 5
click at [79, 183] on span "Select an option" at bounding box center [79, 222] width 0 height 0
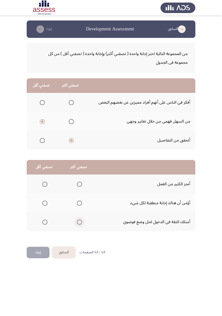
click at [79, 183] on input "Select an option" at bounding box center [79, 222] width 5 height 5
click at [79, 183] on span "Select an option" at bounding box center [79, 184] width 0 height 0
click at [79, 183] on input "Select an option" at bounding box center [79, 184] width 5 height 5
click at [45, 183] on span "Select an option" at bounding box center [44, 203] width 5 height 5
click at [45, 183] on input "Select an option" at bounding box center [44, 203] width 5 height 5
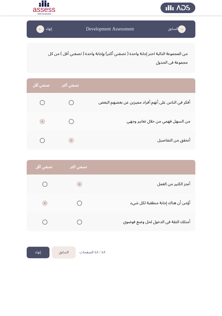
click at [35, 183] on button "إنهاء" at bounding box center [38, 253] width 23 height 12
